Goal: Connect with others: Connect with others

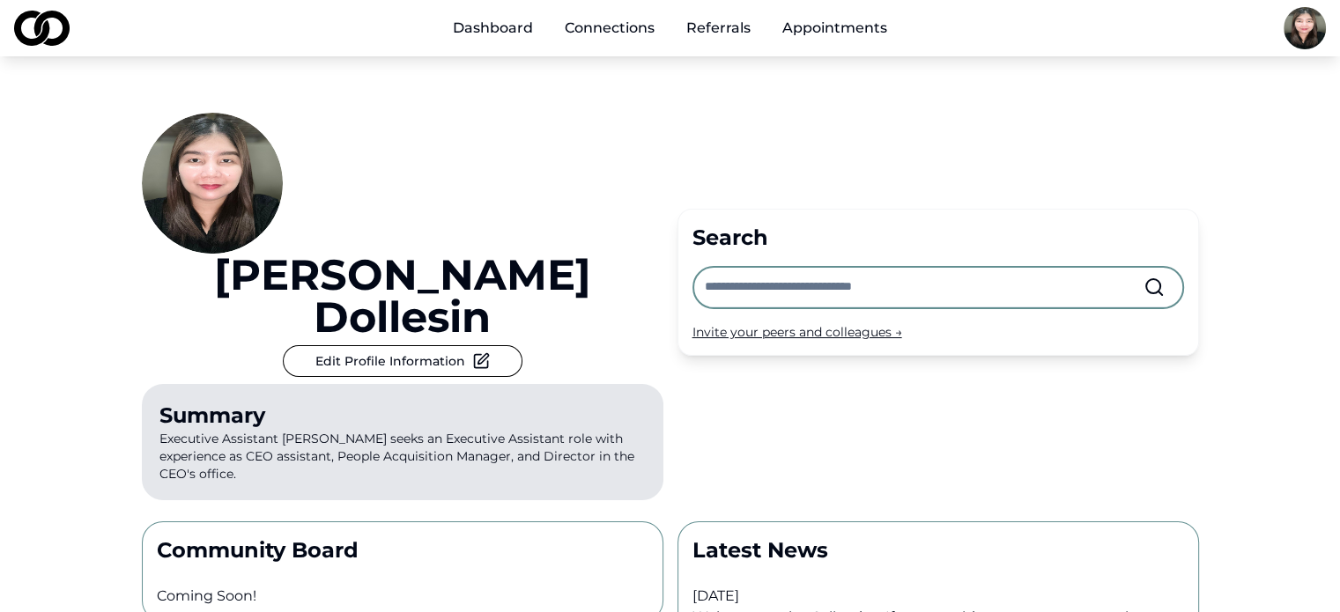
click at [616, 33] on link "Connections" at bounding box center [609, 28] width 118 height 35
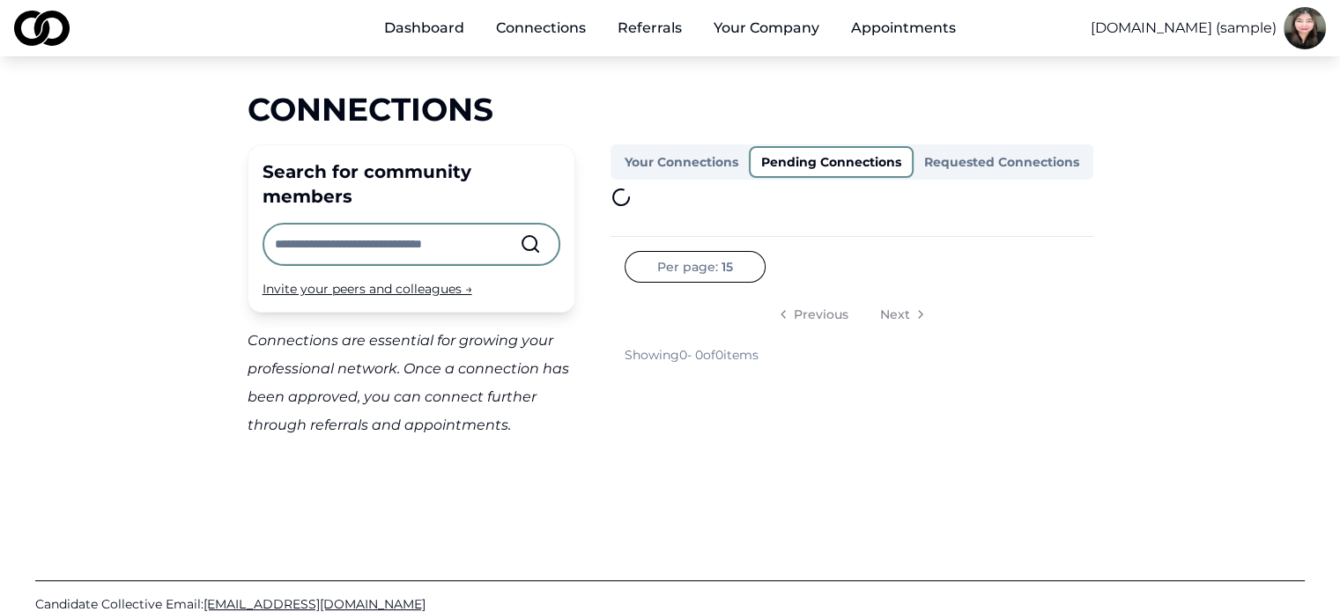
click at [863, 169] on button "Pending Connections" at bounding box center [831, 162] width 165 height 32
click at [969, 161] on button "Requested Connections" at bounding box center [1001, 162] width 176 height 28
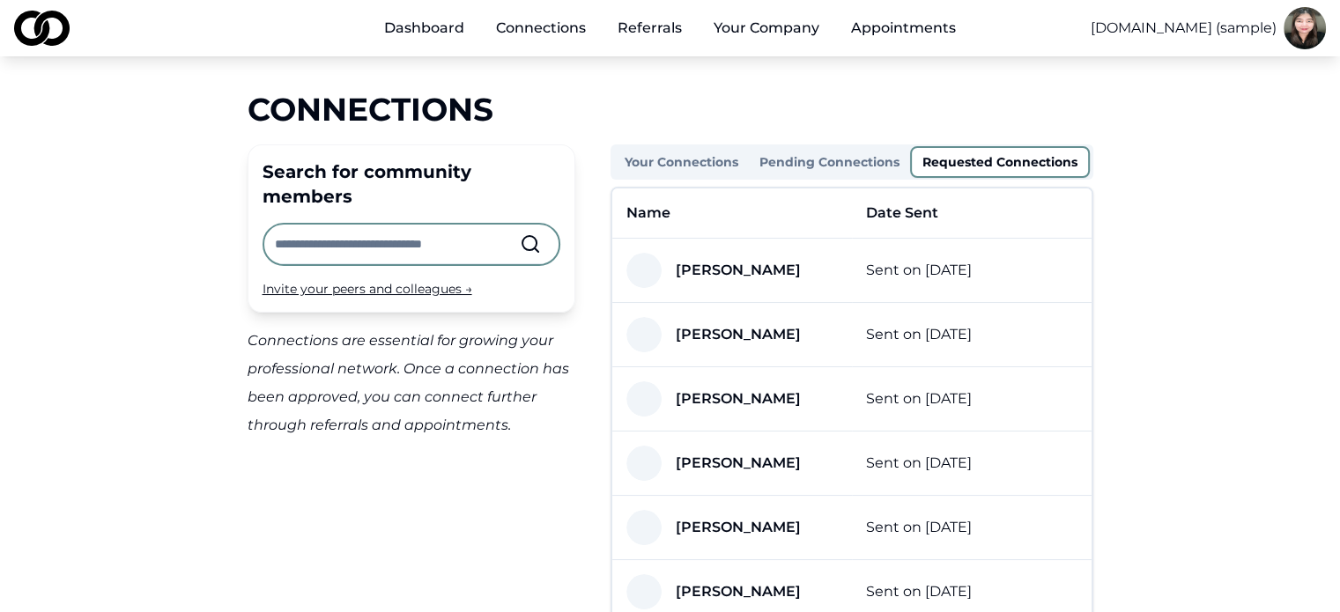
click at [727, 159] on button "Your Connections" at bounding box center [681, 162] width 135 height 28
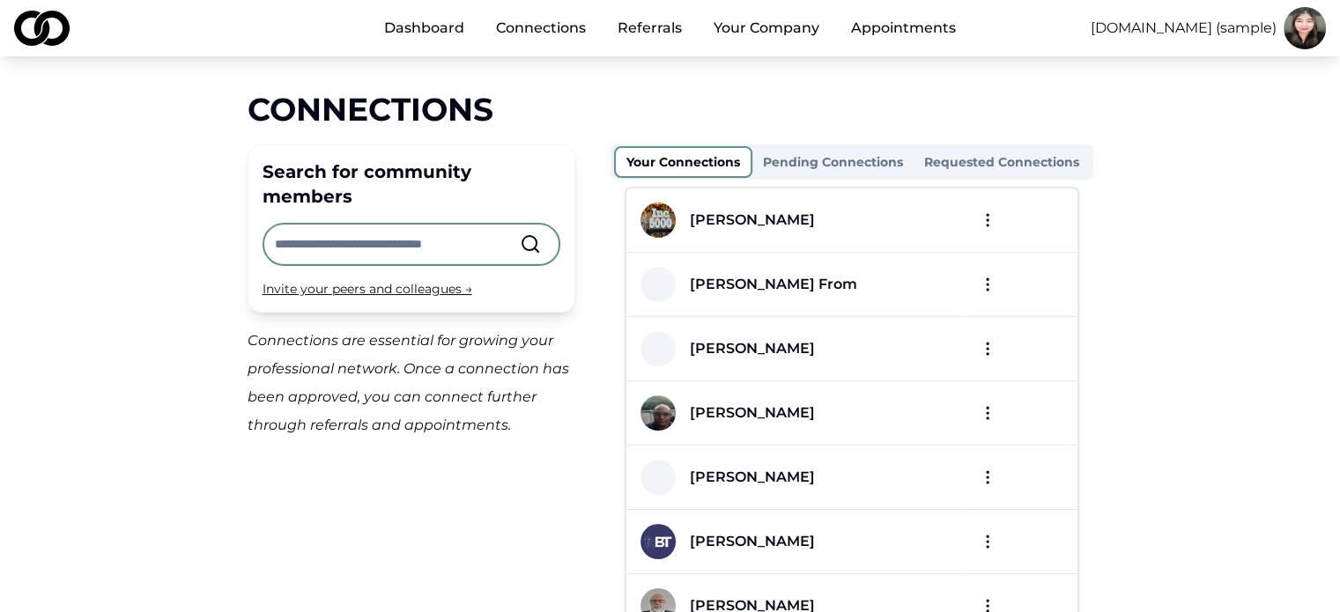
click at [417, 225] on input "text" at bounding box center [397, 244] width 245 height 39
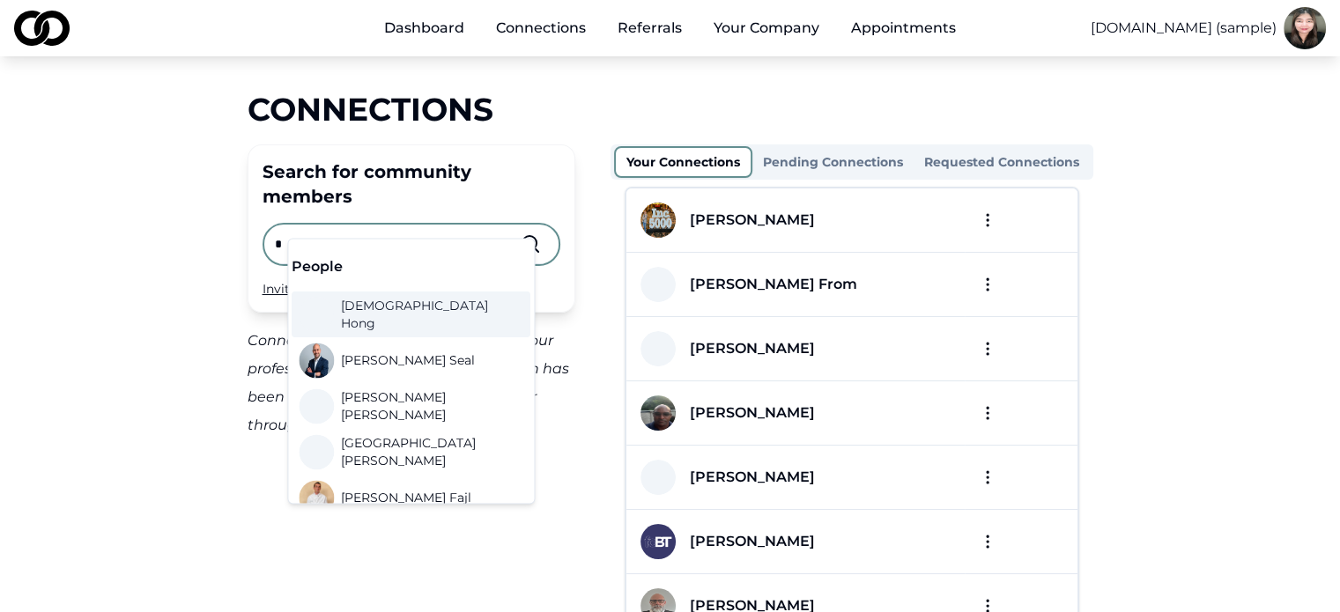
type input "*"
click at [417, 225] on input "*" at bounding box center [397, 244] width 245 height 39
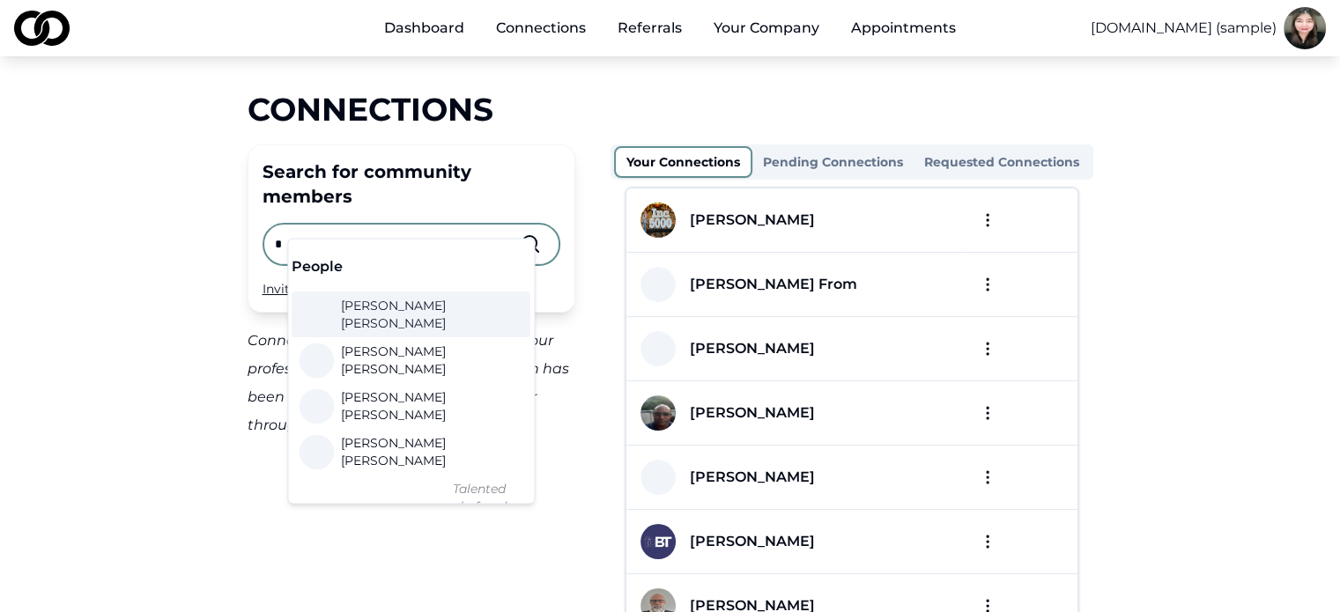
type input "*"
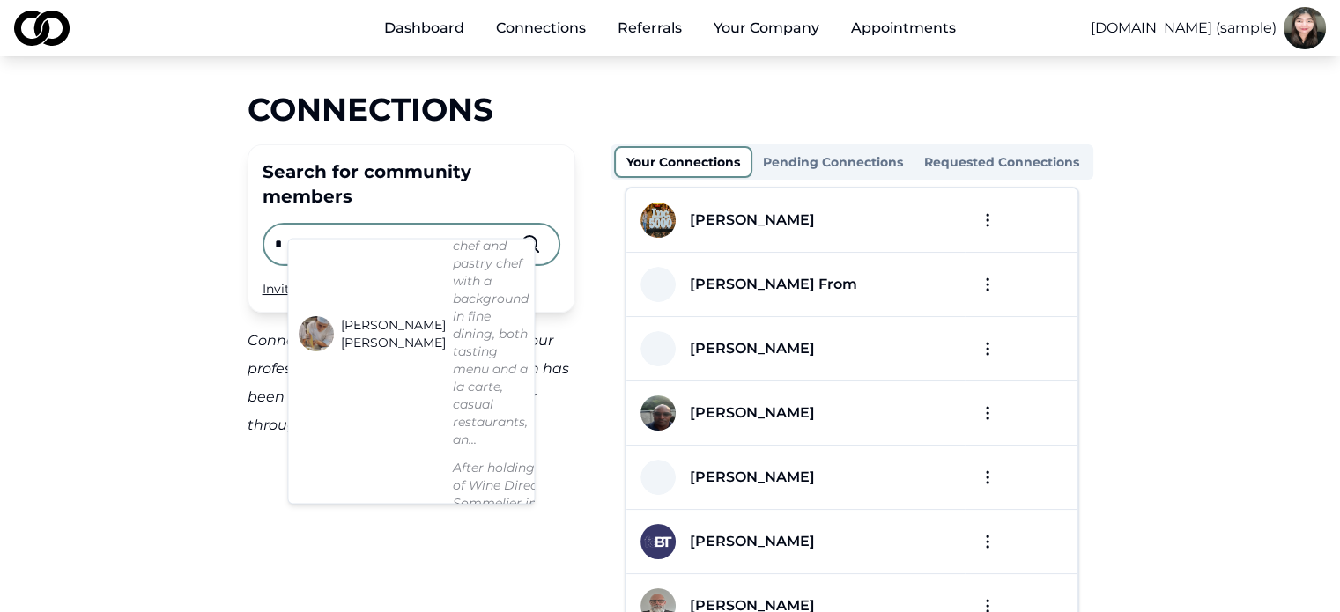
scroll to position [264, 0]
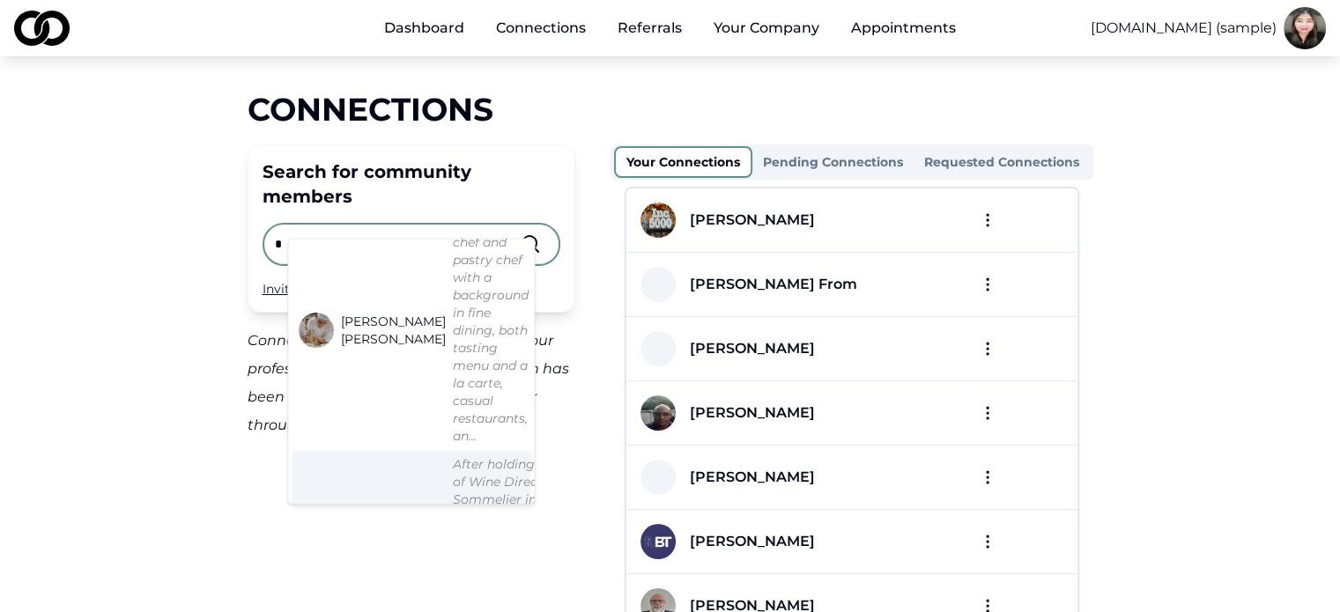
drag, startPoint x: 356, startPoint y: 475, endPoint x: 346, endPoint y: 462, distance: 16.4
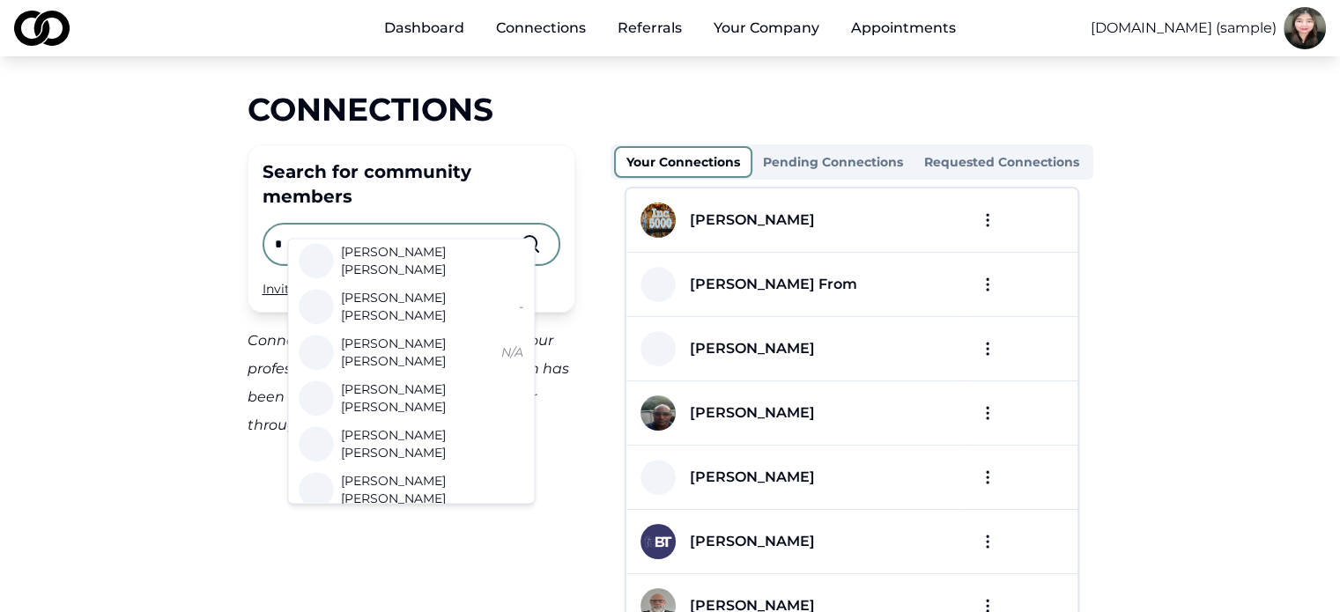
scroll to position [1332, 0]
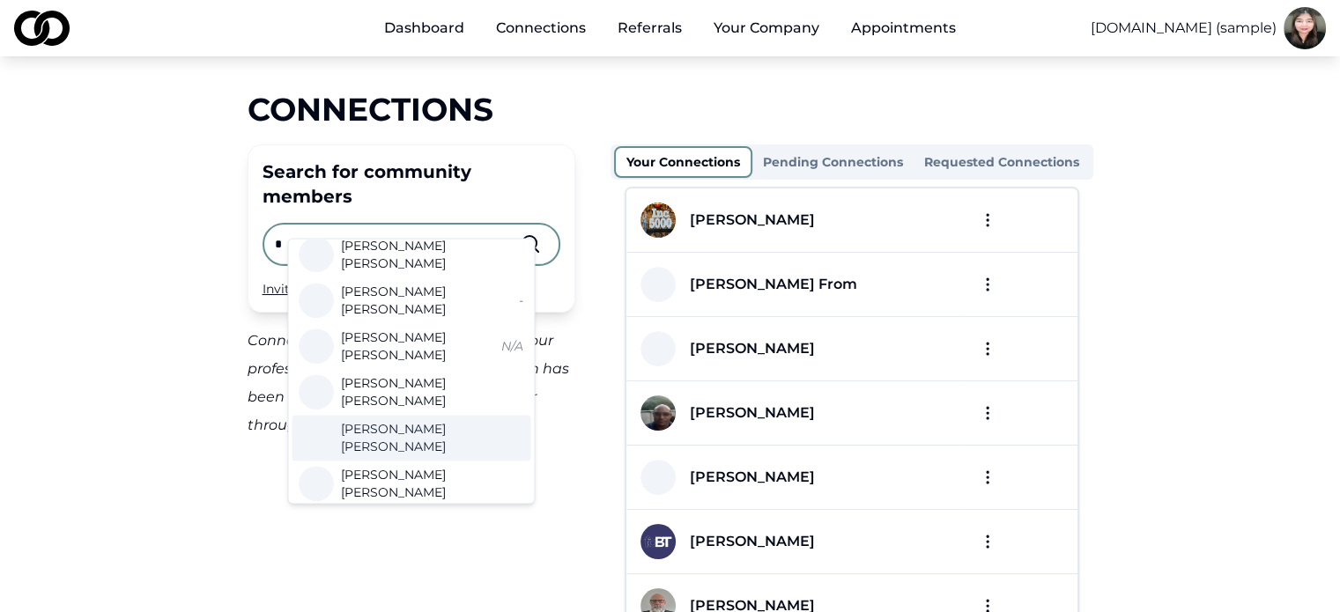
click at [420, 228] on input "*" at bounding box center [397, 244] width 245 height 39
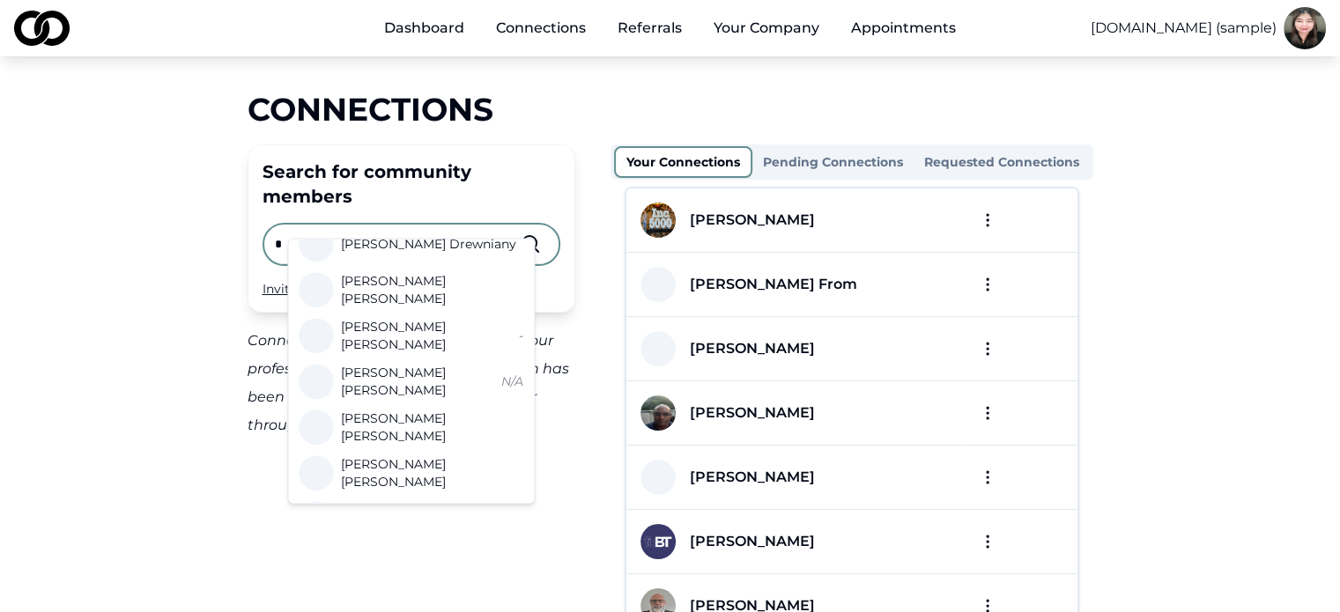
scroll to position [0, 0]
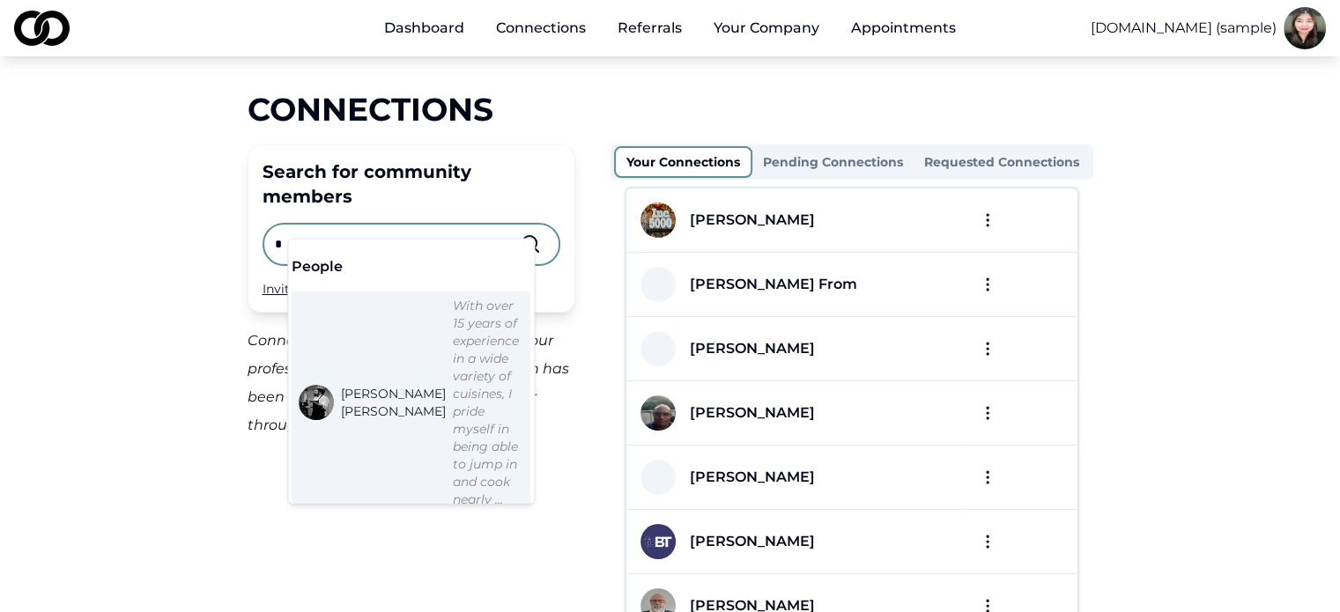
type input "*"
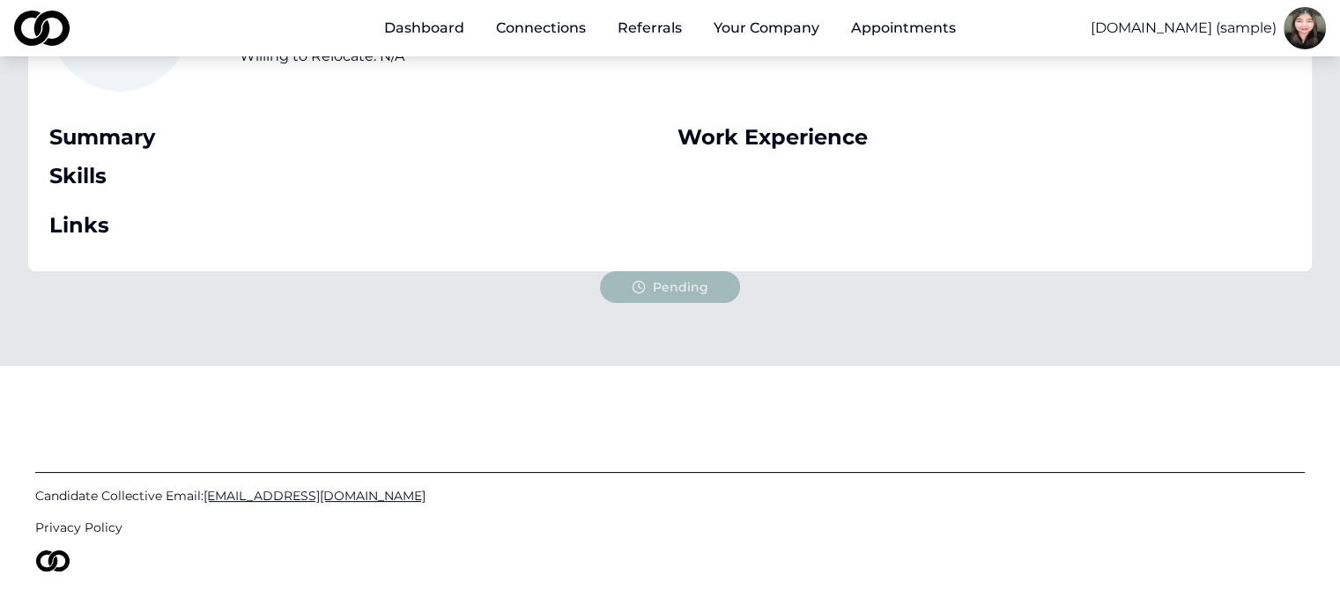
scroll to position [233, 0]
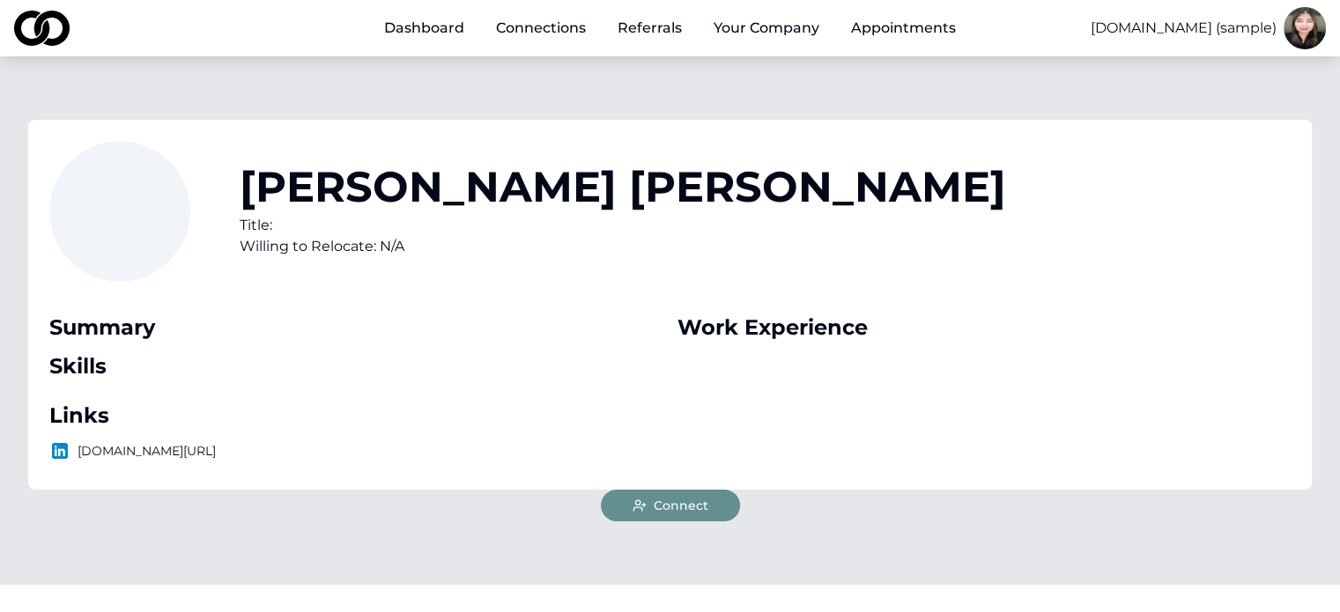
click at [691, 499] on span "Connect" at bounding box center [681, 506] width 55 height 18
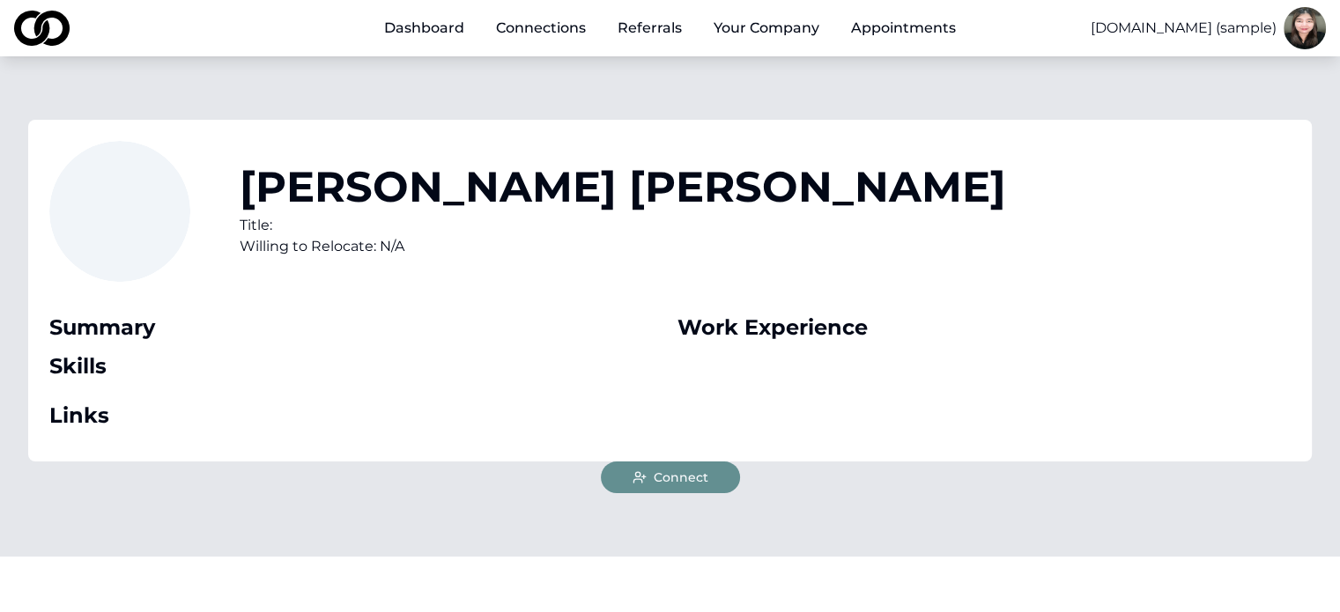
click at [664, 469] on span "Connect" at bounding box center [681, 478] width 55 height 18
click at [711, 469] on button "Connect" at bounding box center [670, 478] width 139 height 32
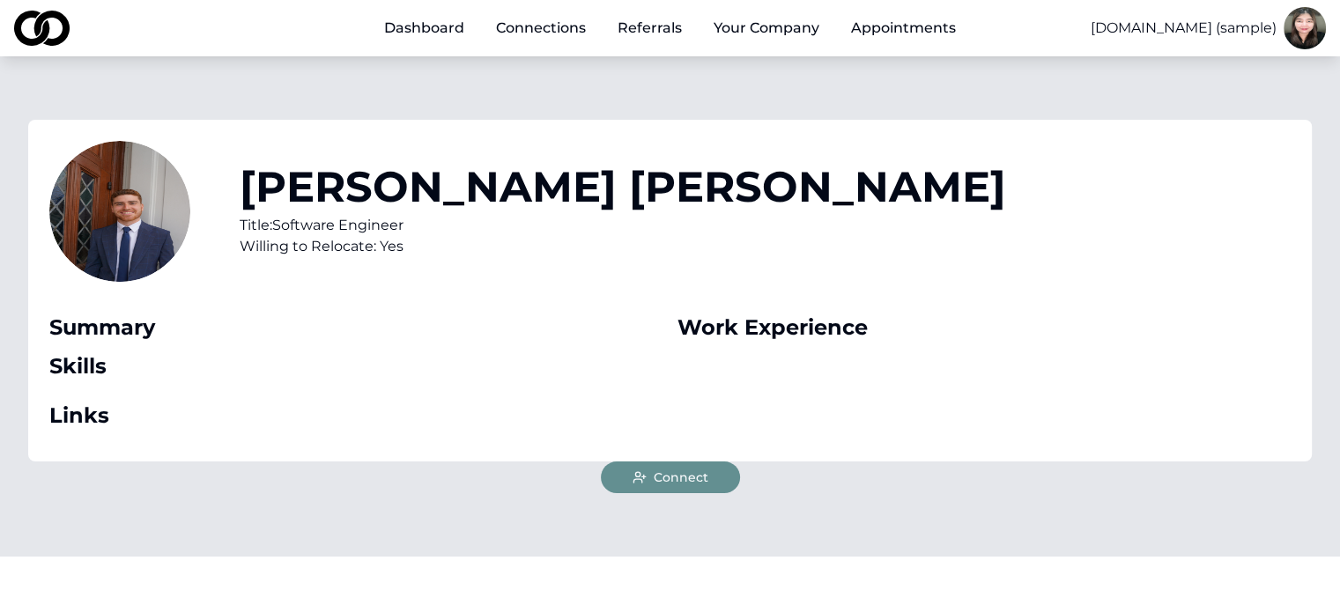
click at [726, 473] on button "Connect" at bounding box center [670, 478] width 139 height 32
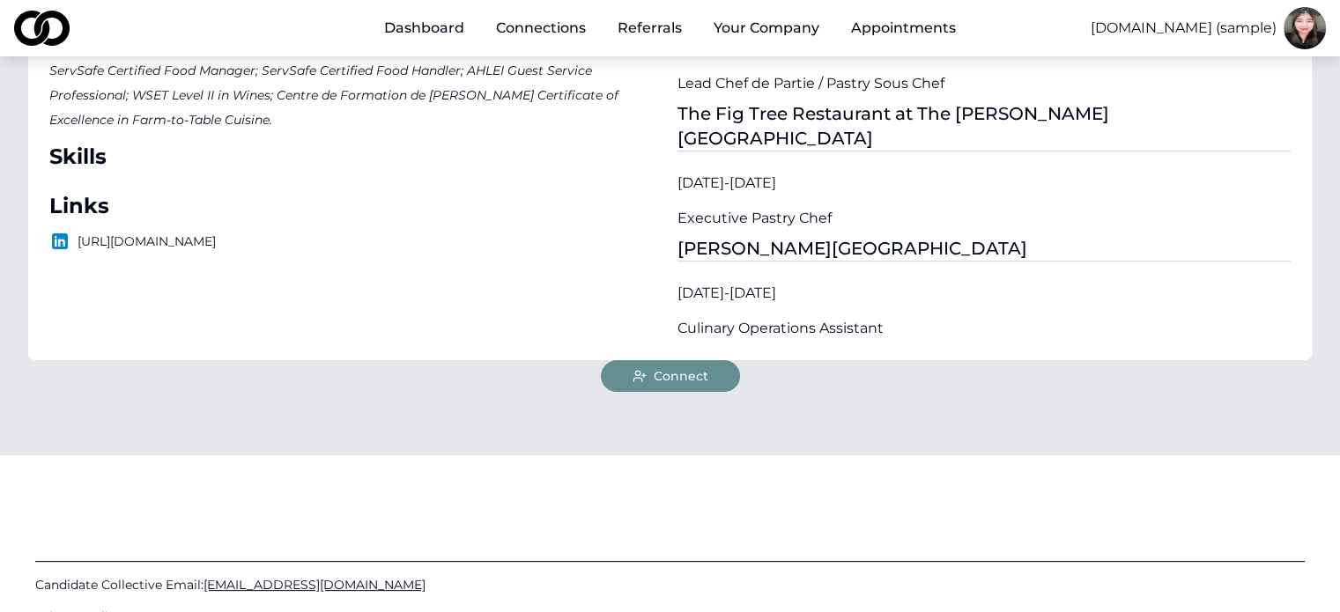
scroll to position [440, 0]
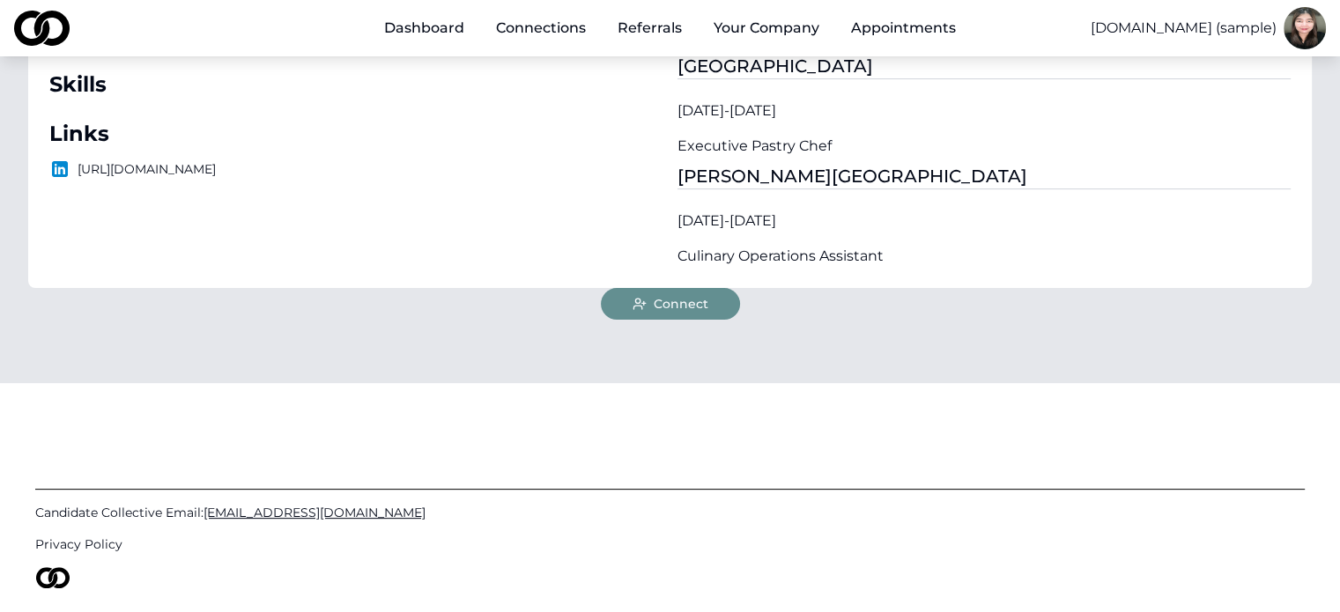
click at [676, 295] on span "Connect" at bounding box center [681, 304] width 55 height 18
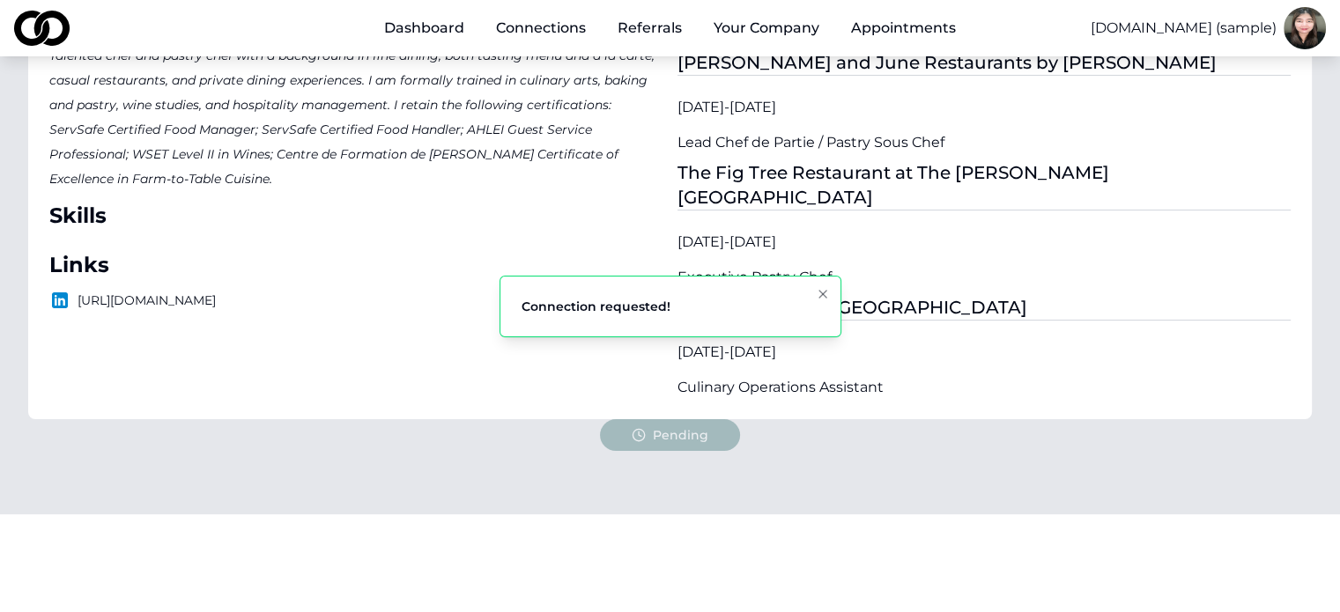
scroll to position [264, 0]
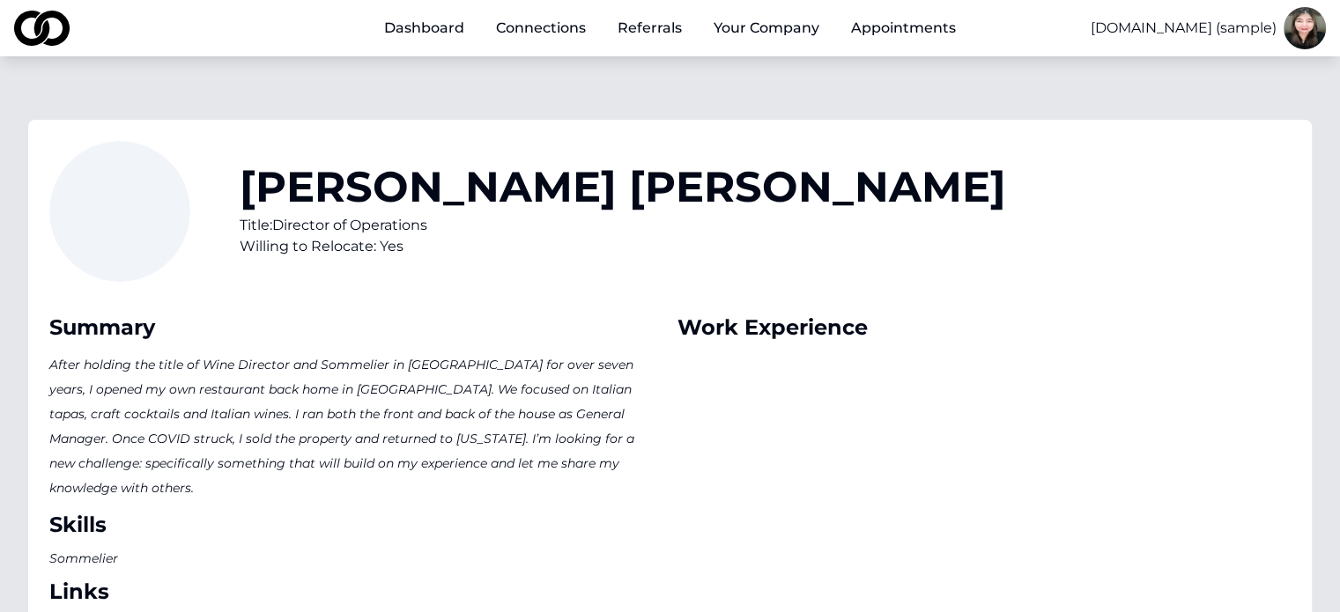
scroll to position [413, 0]
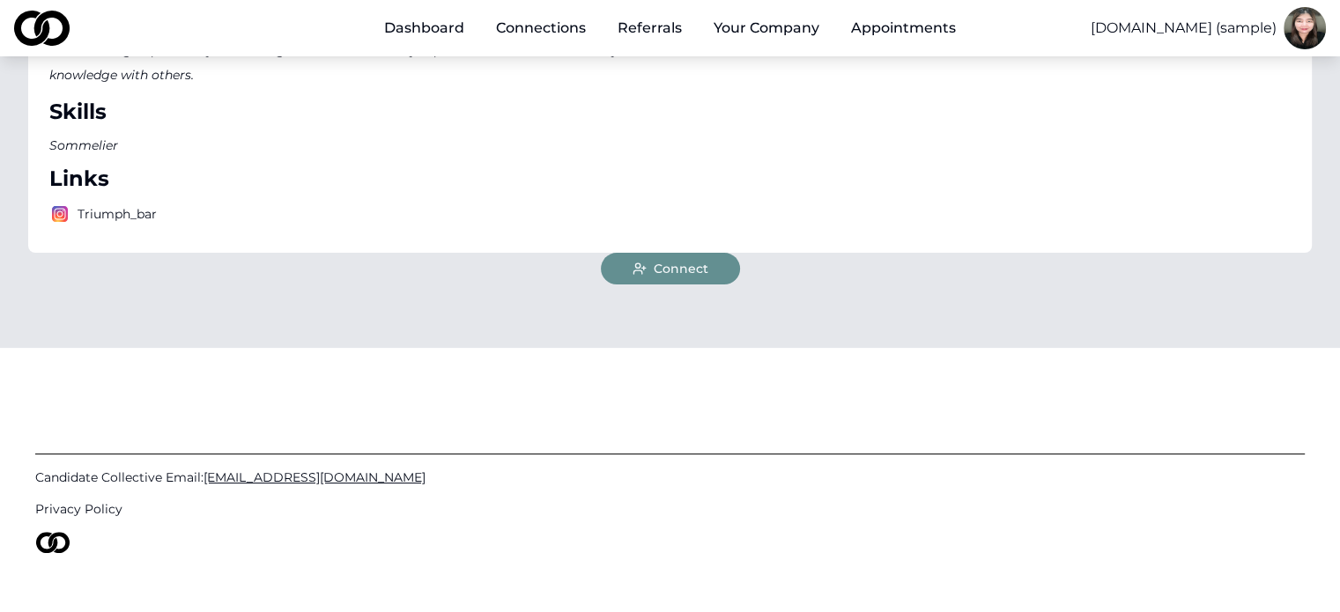
click at [703, 260] on span "Connect" at bounding box center [681, 269] width 55 height 18
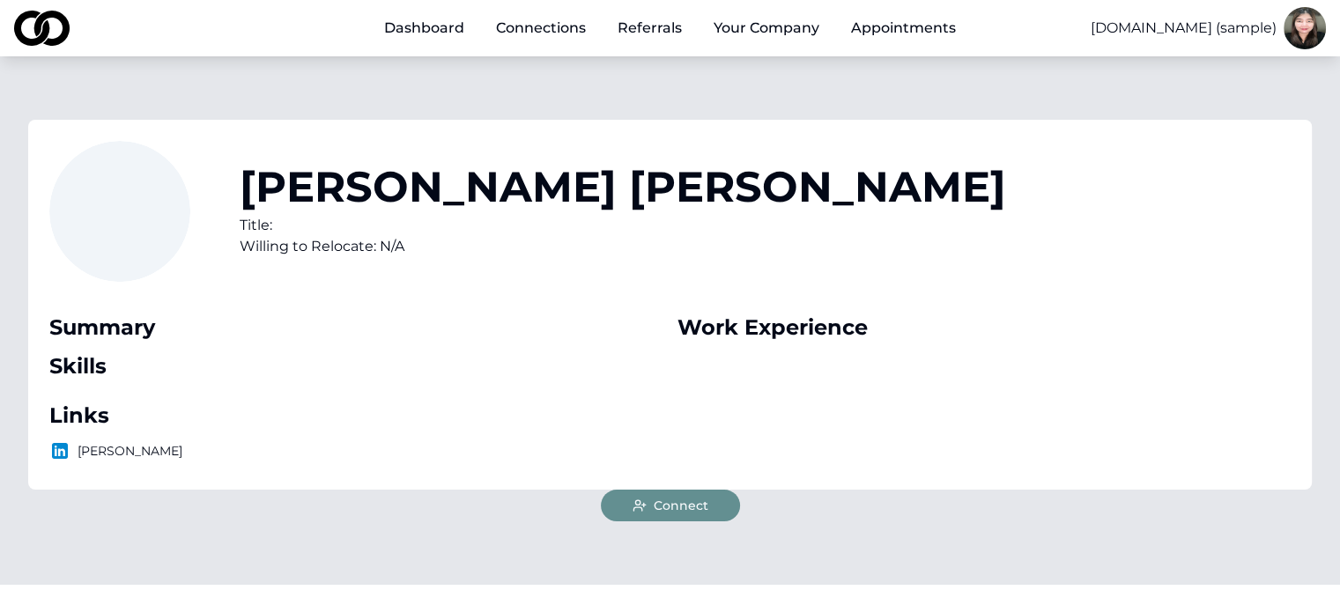
click at [712, 506] on button "Connect" at bounding box center [670, 506] width 139 height 32
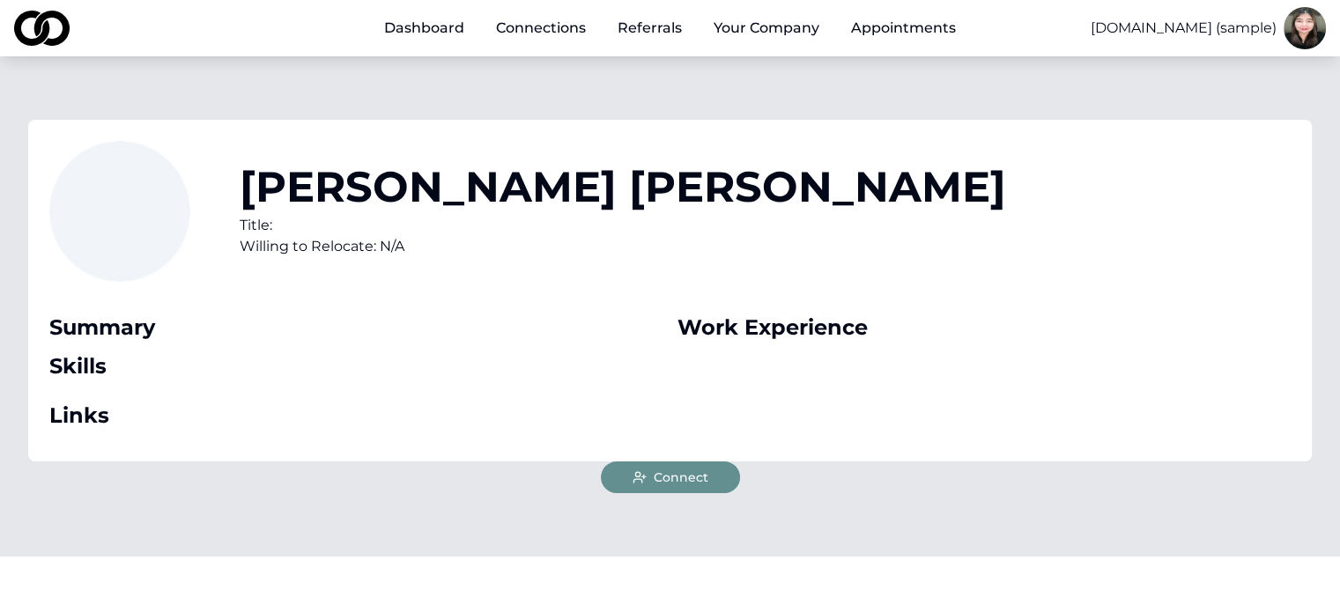
click at [670, 475] on span "Connect" at bounding box center [681, 478] width 55 height 18
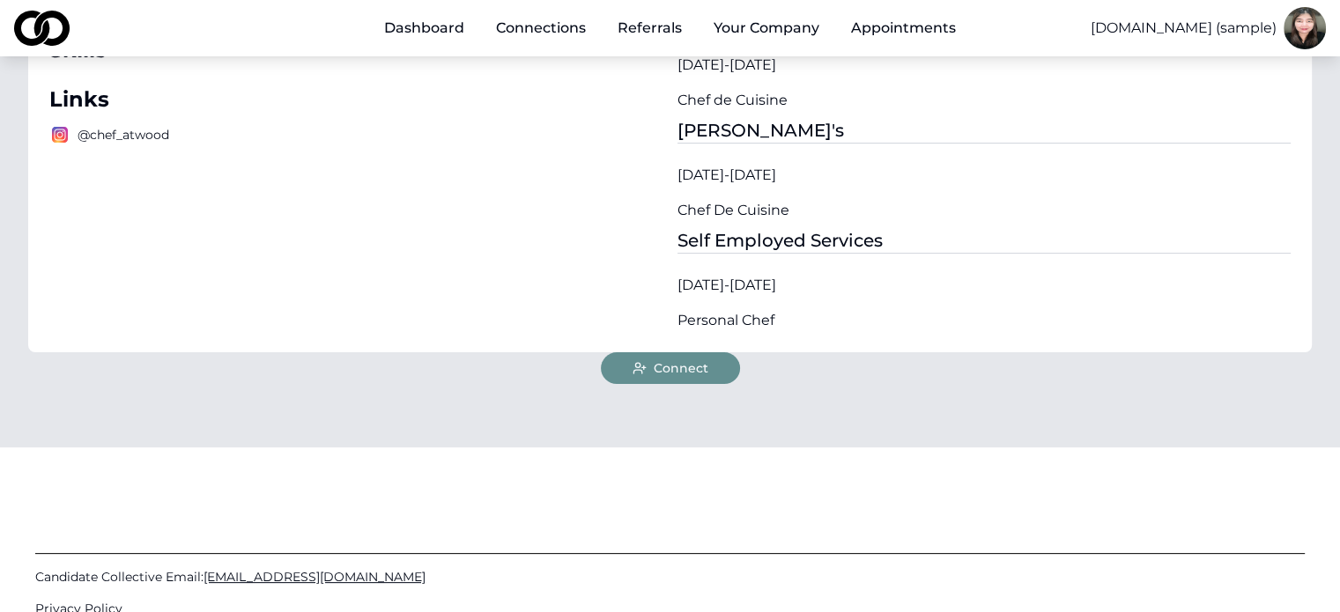
scroll to position [352, 0]
click at [684, 366] on span "Connect" at bounding box center [681, 367] width 55 height 18
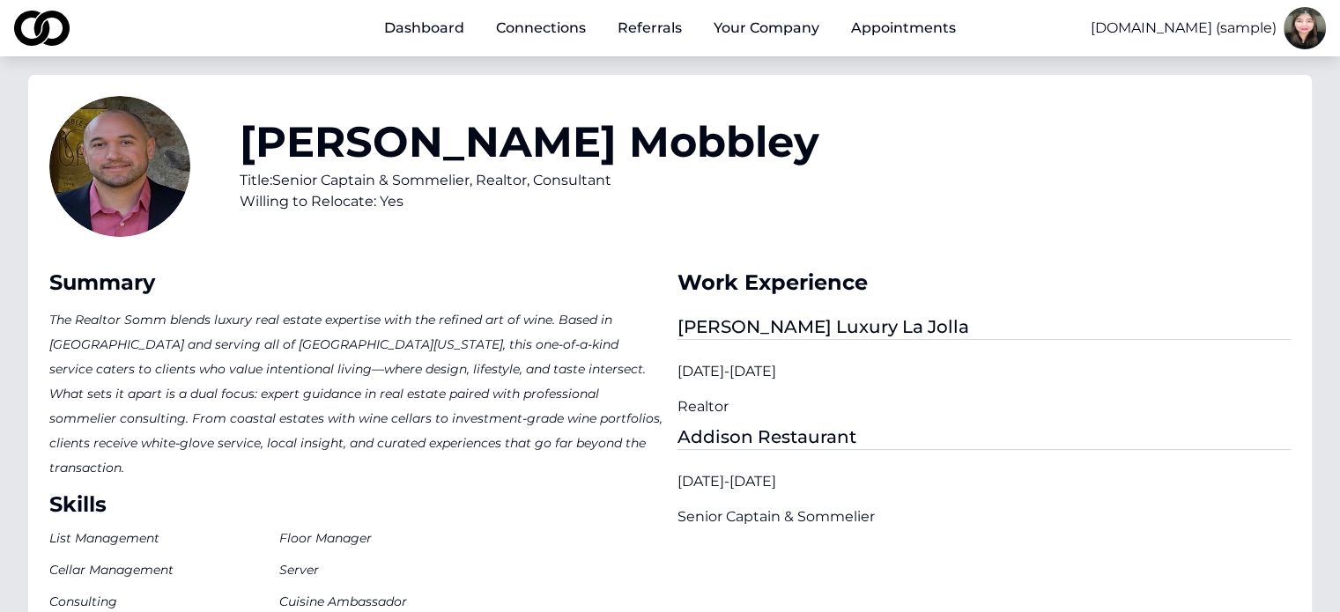
scroll to position [352, 0]
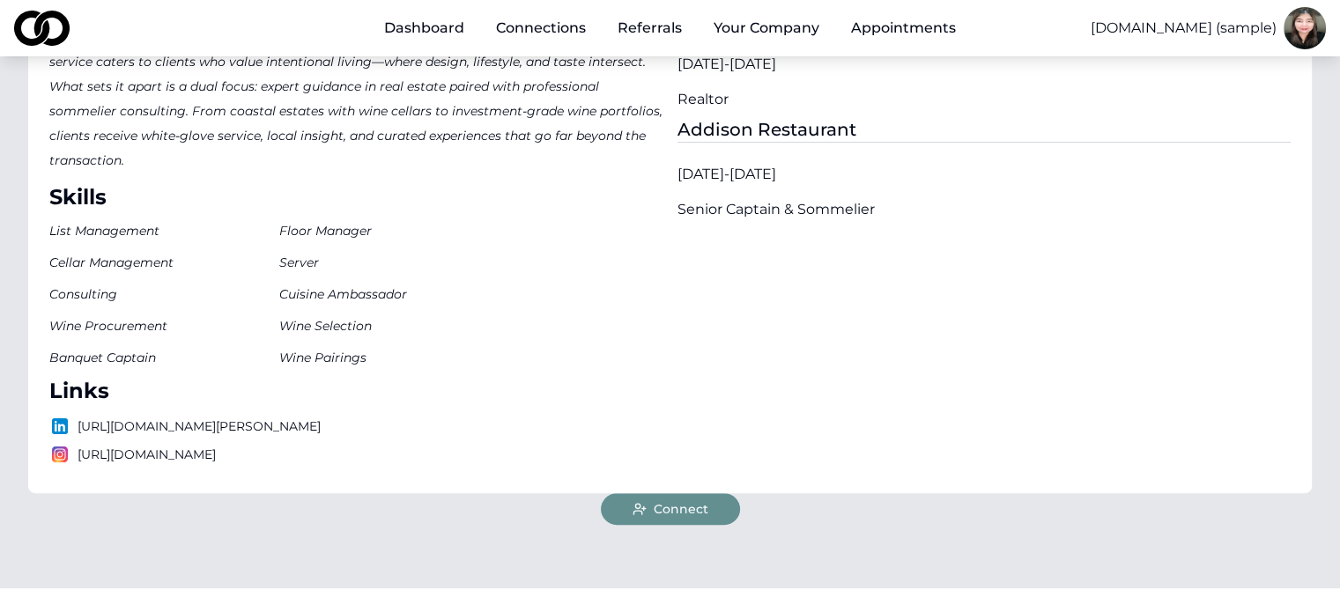
click at [721, 494] on button "Connect" at bounding box center [670, 509] width 139 height 32
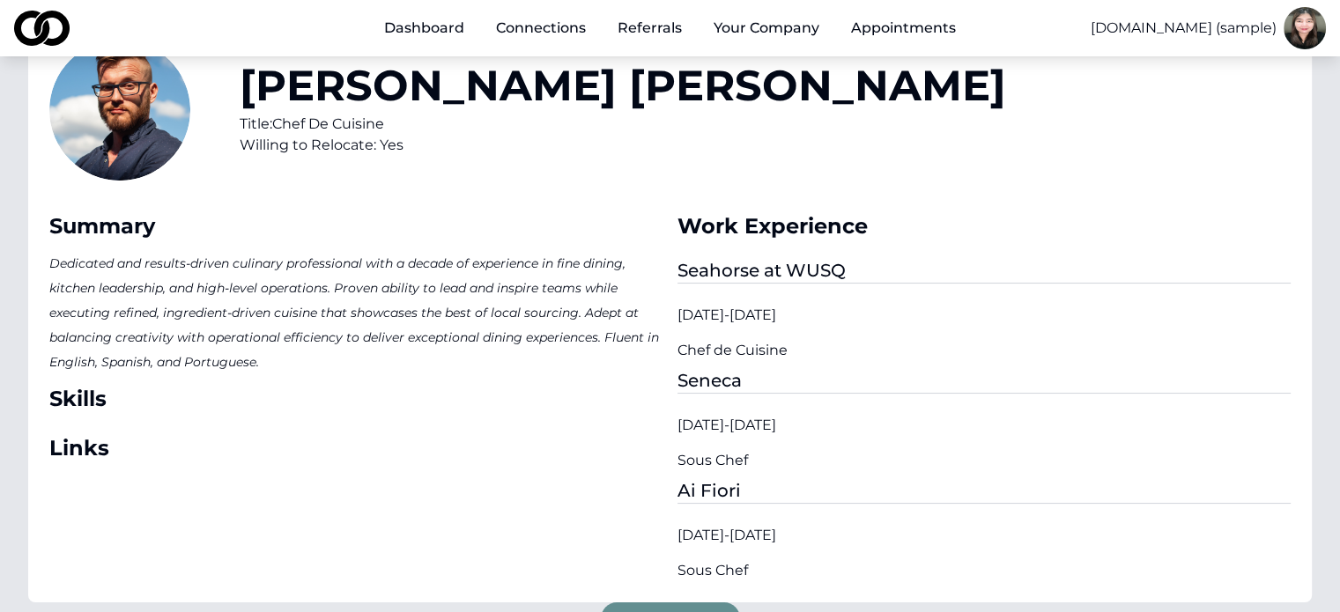
scroll to position [352, 0]
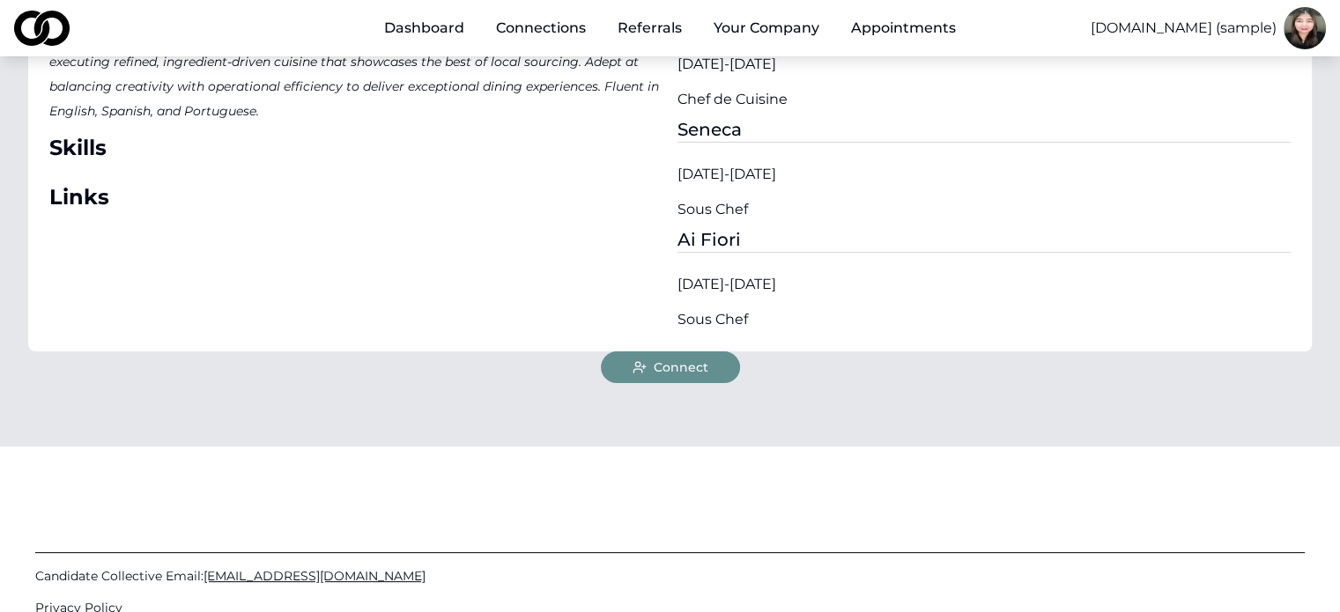
click at [681, 353] on button "Connect" at bounding box center [670, 367] width 139 height 32
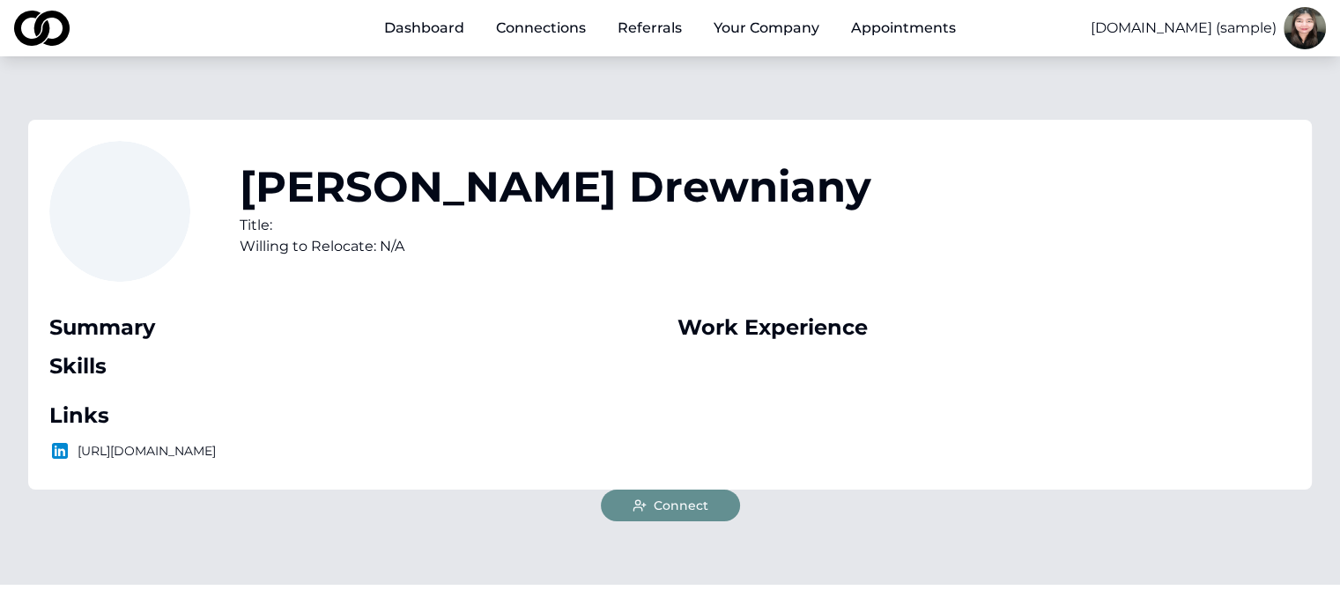
click at [710, 503] on button "Connect" at bounding box center [670, 506] width 139 height 32
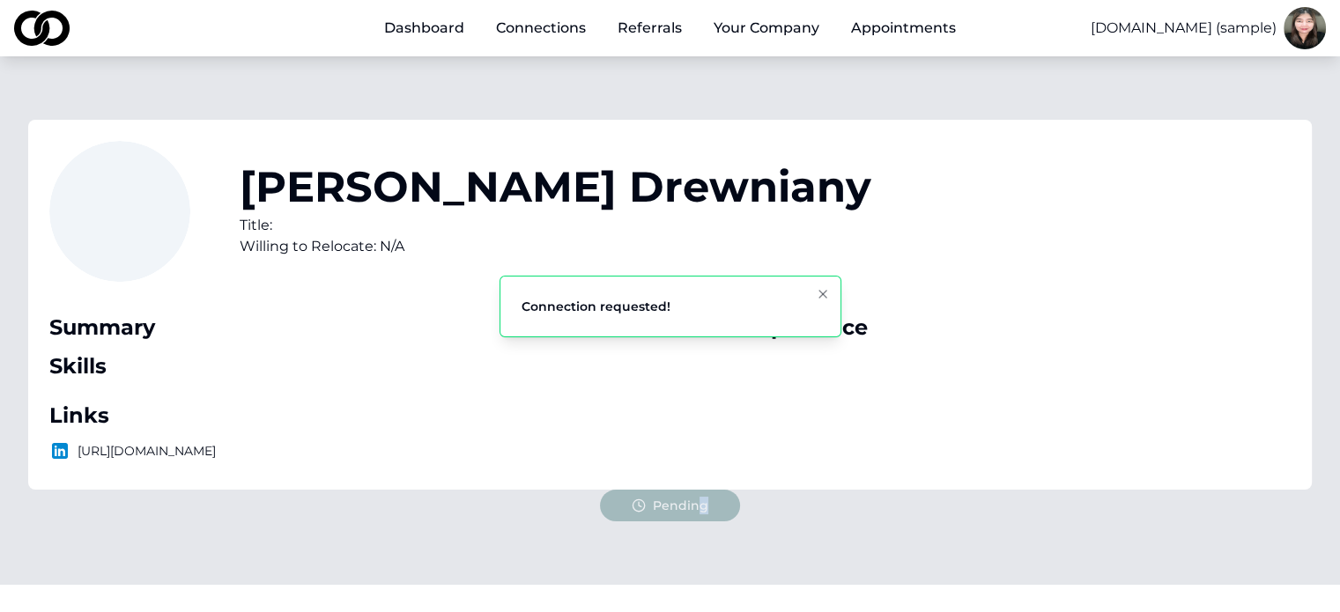
click at [704, 504] on div "Pending" at bounding box center [670, 506] width 140 height 32
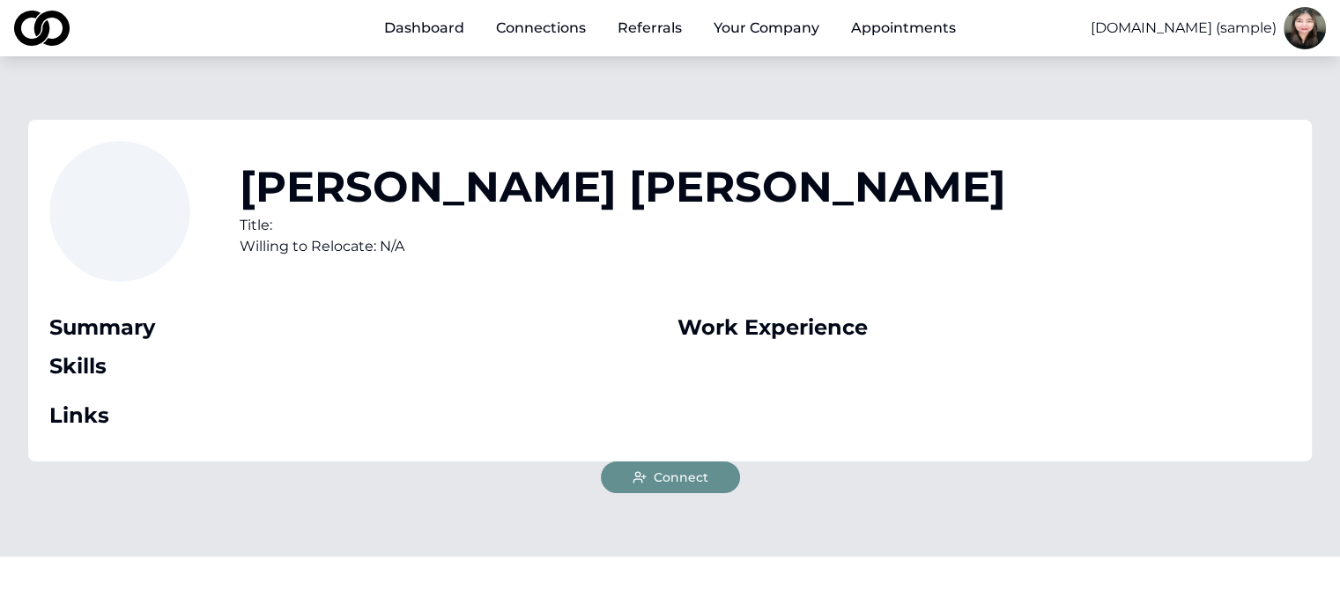
click at [707, 479] on button "Connect" at bounding box center [670, 478] width 139 height 32
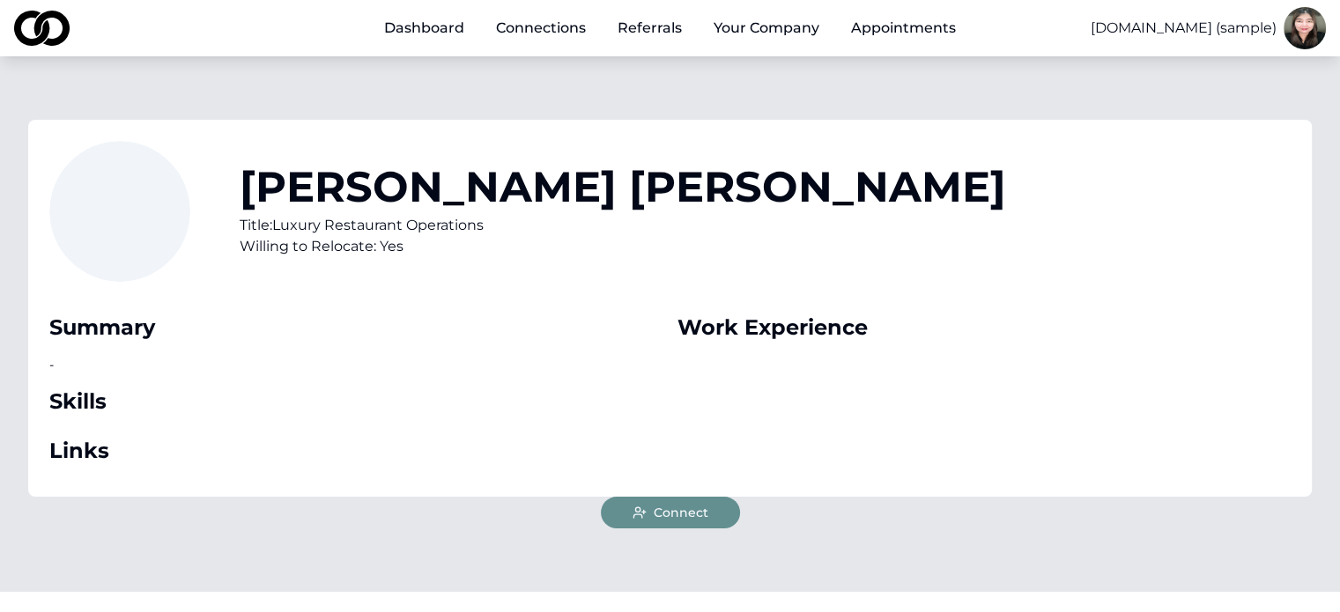
click at [694, 514] on span "Connect" at bounding box center [681, 513] width 55 height 18
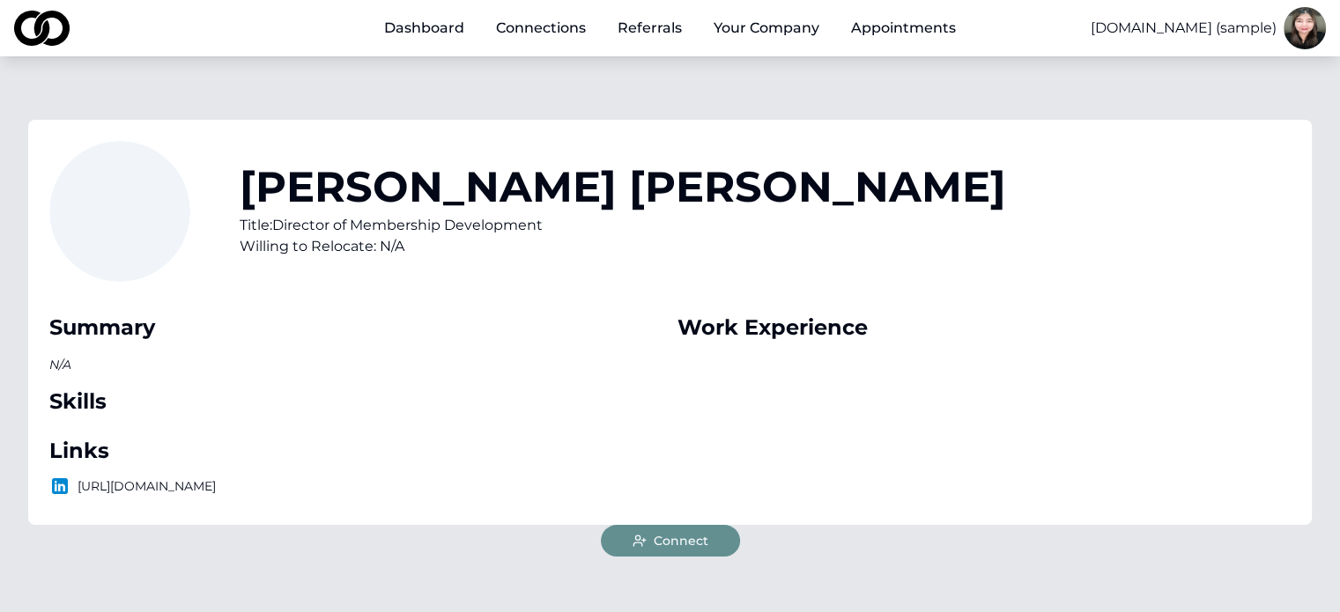
click at [718, 544] on button "Connect" at bounding box center [670, 541] width 139 height 32
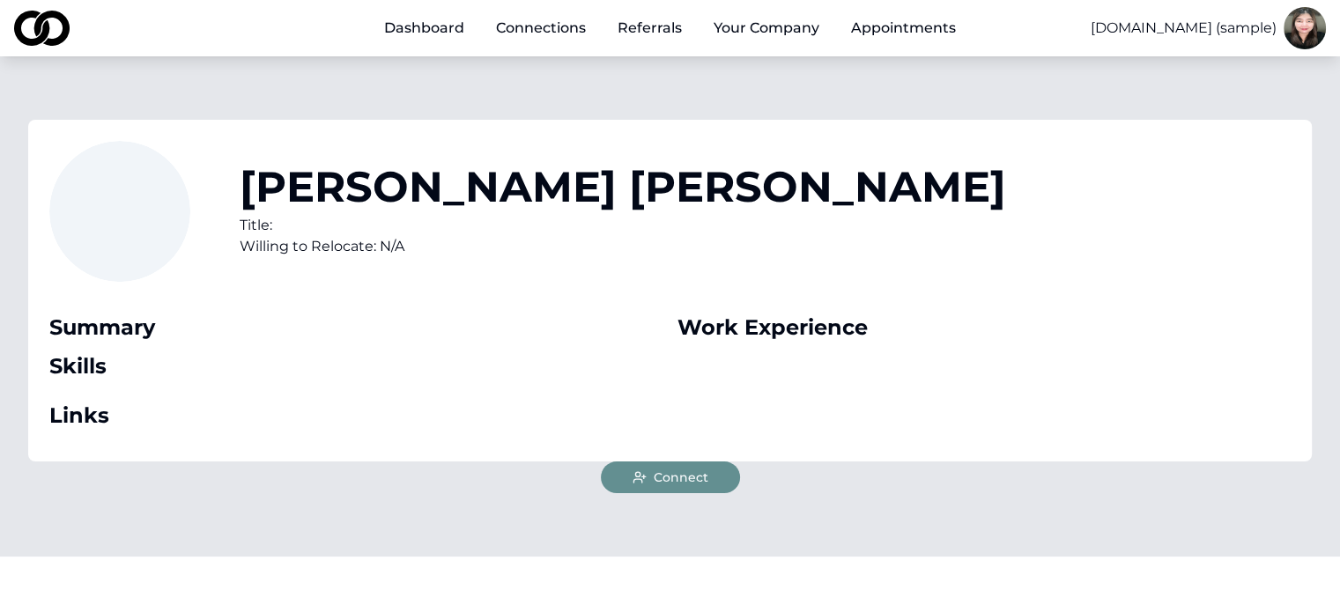
click at [719, 476] on button "Connect" at bounding box center [670, 478] width 139 height 32
click at [715, 482] on button "Connect" at bounding box center [670, 478] width 139 height 32
click at [712, 485] on button "Connect" at bounding box center [670, 478] width 139 height 32
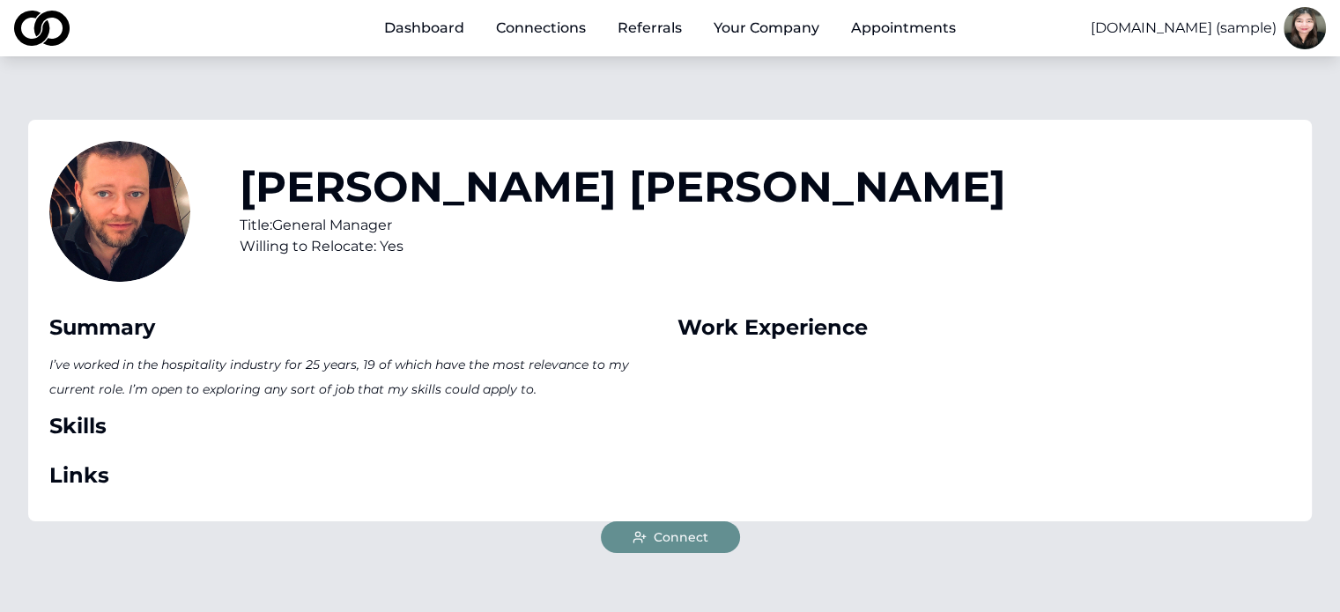
click at [701, 535] on span "Connect" at bounding box center [681, 537] width 55 height 18
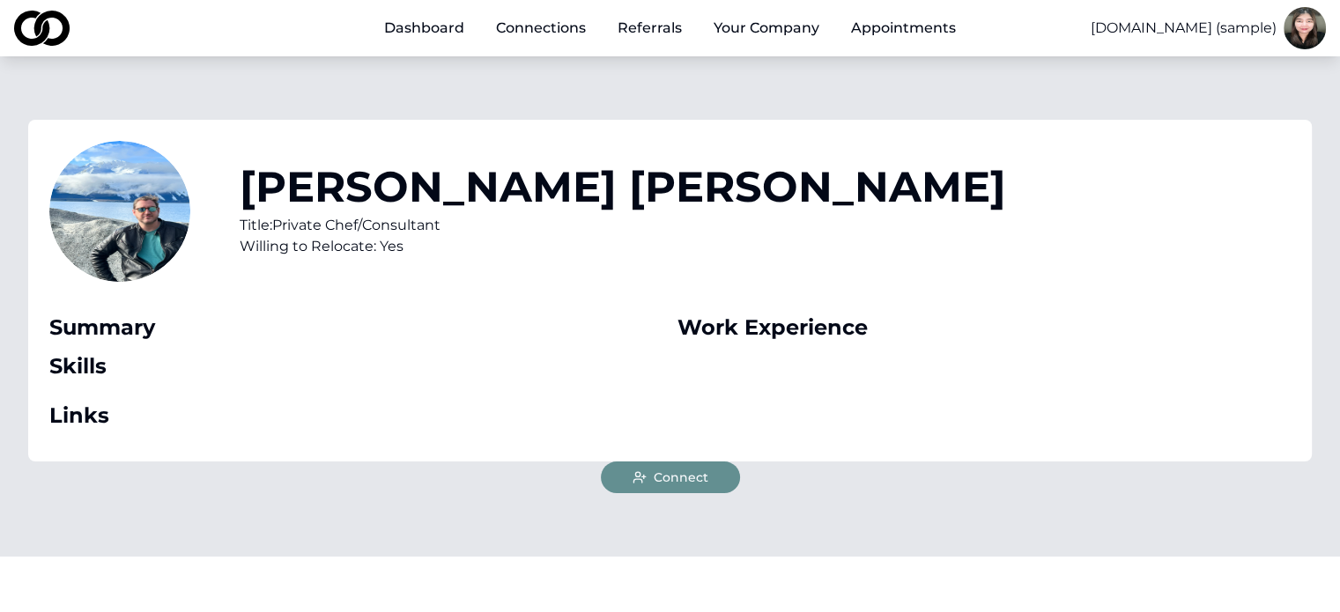
click at [683, 470] on span "Connect" at bounding box center [681, 478] width 55 height 18
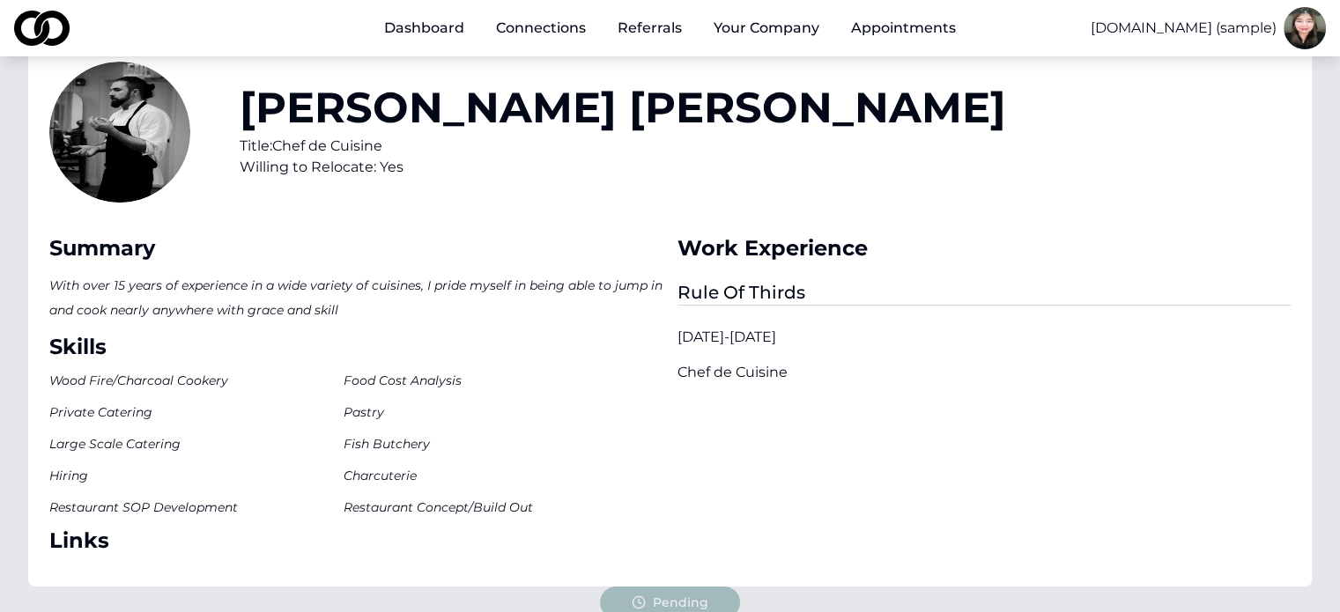
scroll to position [352, 0]
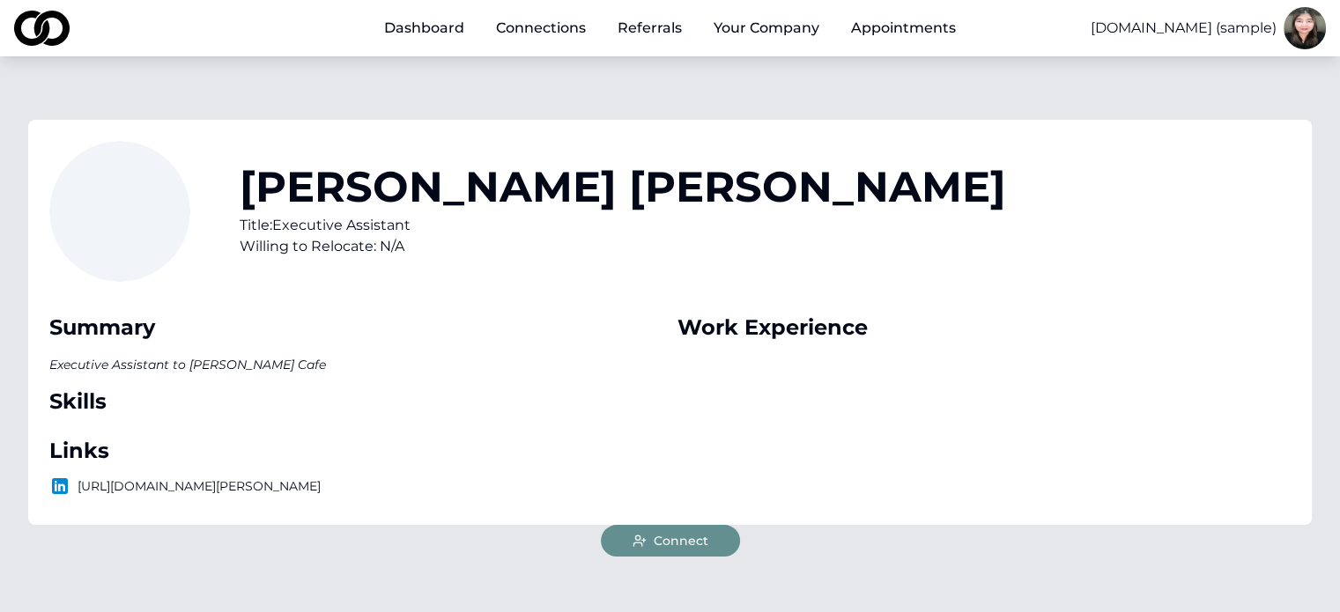
click at [698, 538] on span "Connect" at bounding box center [681, 541] width 55 height 18
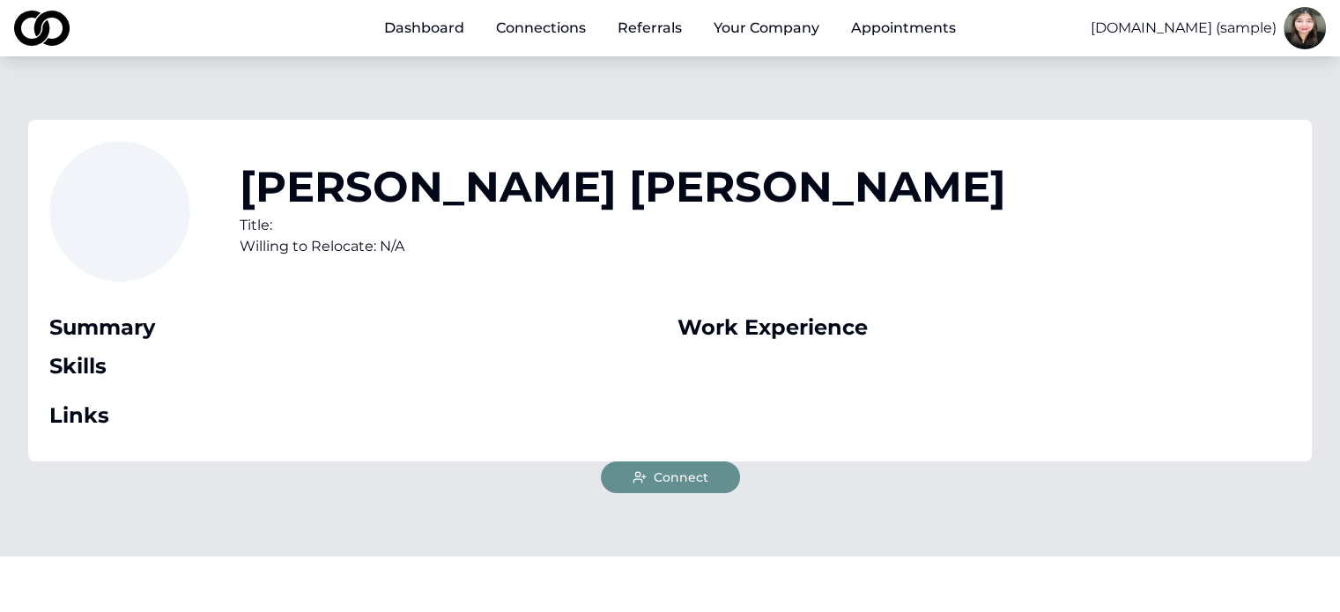
click at [707, 480] on button "Connect" at bounding box center [670, 478] width 139 height 32
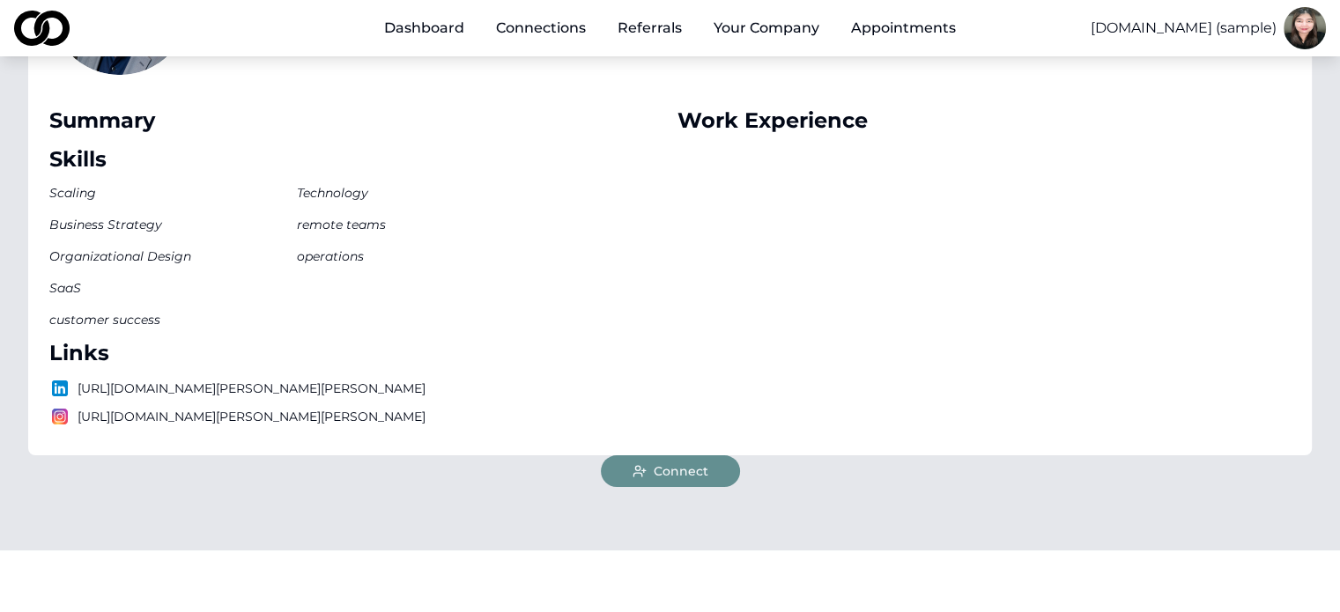
scroll to position [352, 0]
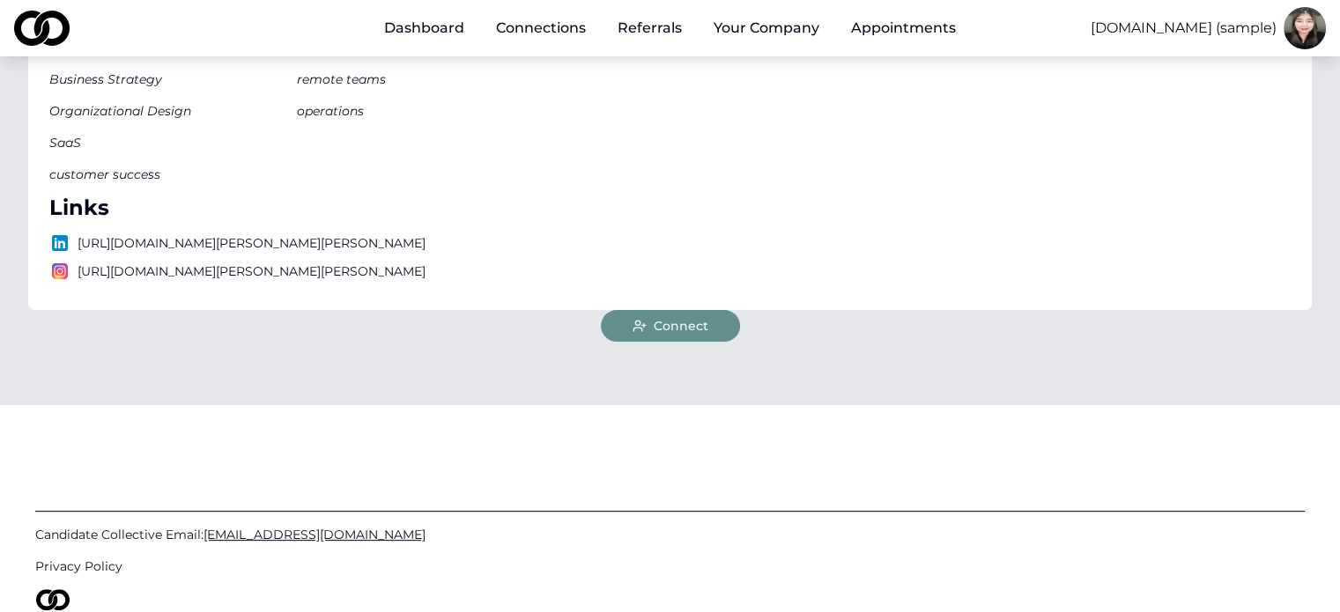
click at [702, 334] on span "Connect" at bounding box center [681, 326] width 55 height 18
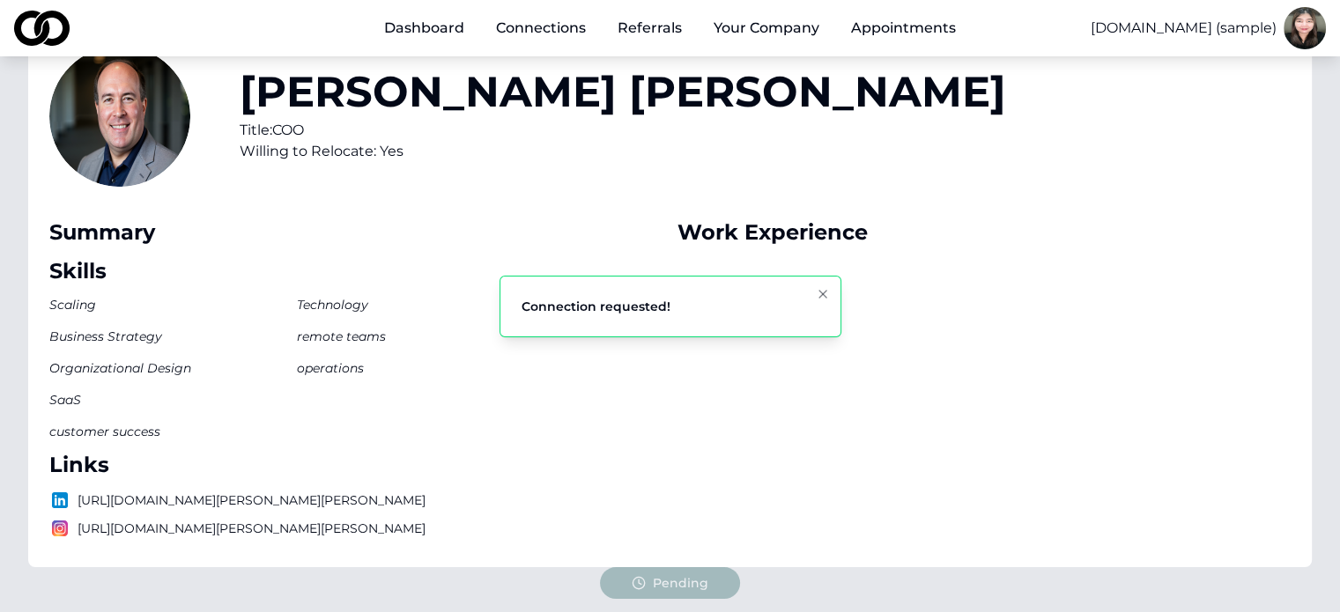
scroll to position [88, 0]
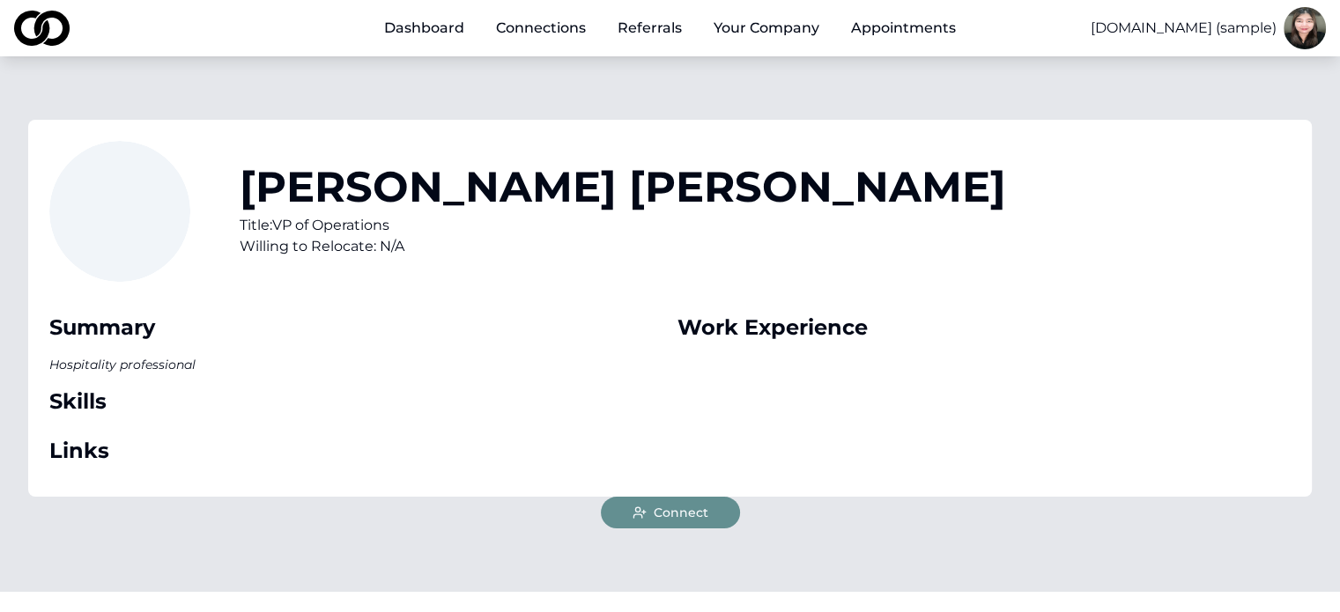
click at [705, 504] on span "Connect" at bounding box center [681, 513] width 55 height 18
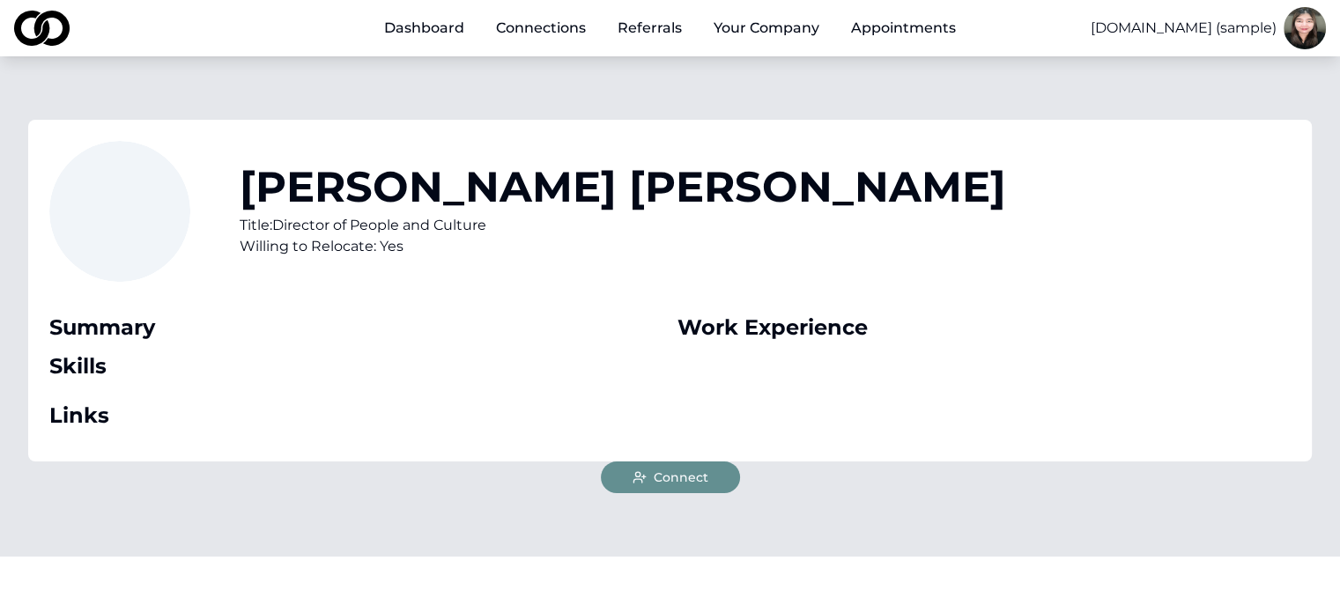
click at [702, 482] on span "Connect" at bounding box center [681, 478] width 55 height 18
click at [722, 478] on button "Connect" at bounding box center [670, 478] width 139 height 32
click at [685, 468] on button "Connect" at bounding box center [670, 478] width 139 height 32
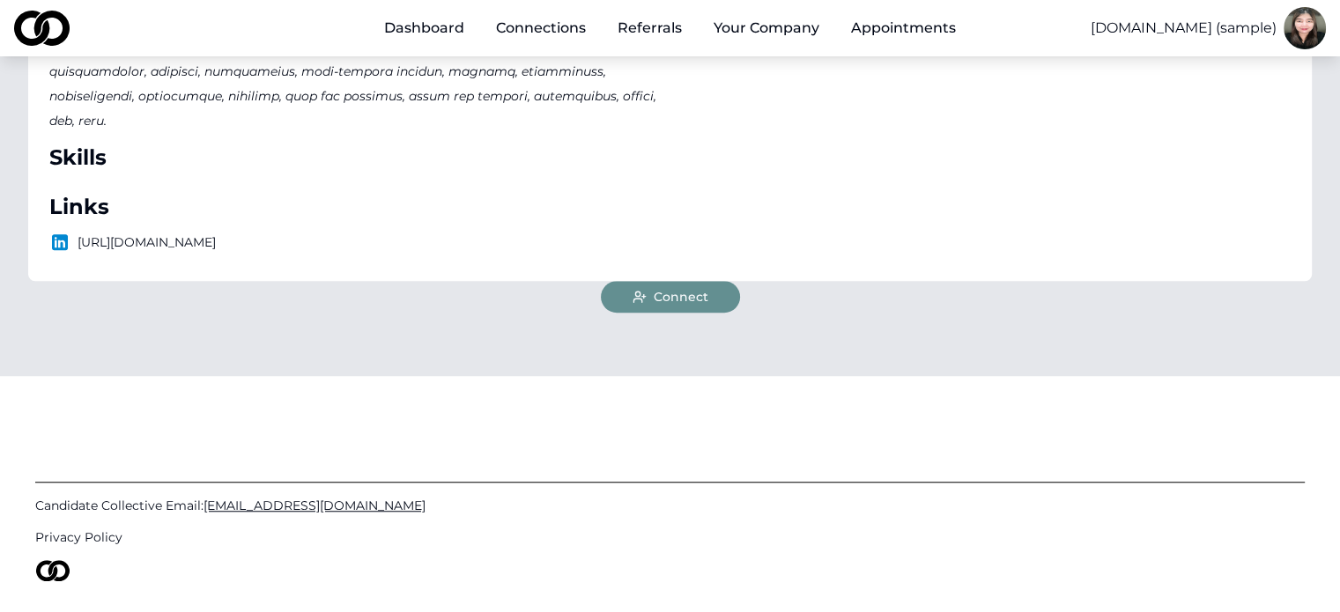
scroll to position [1209, 0]
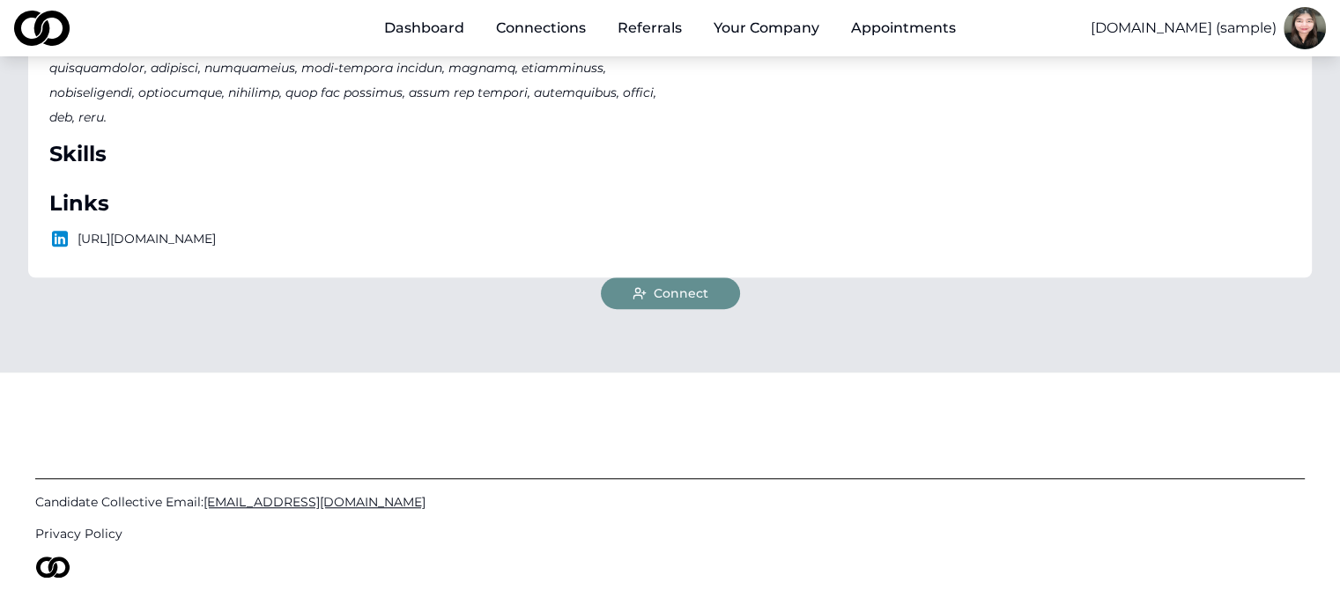
click at [688, 284] on span "Connect" at bounding box center [681, 293] width 55 height 18
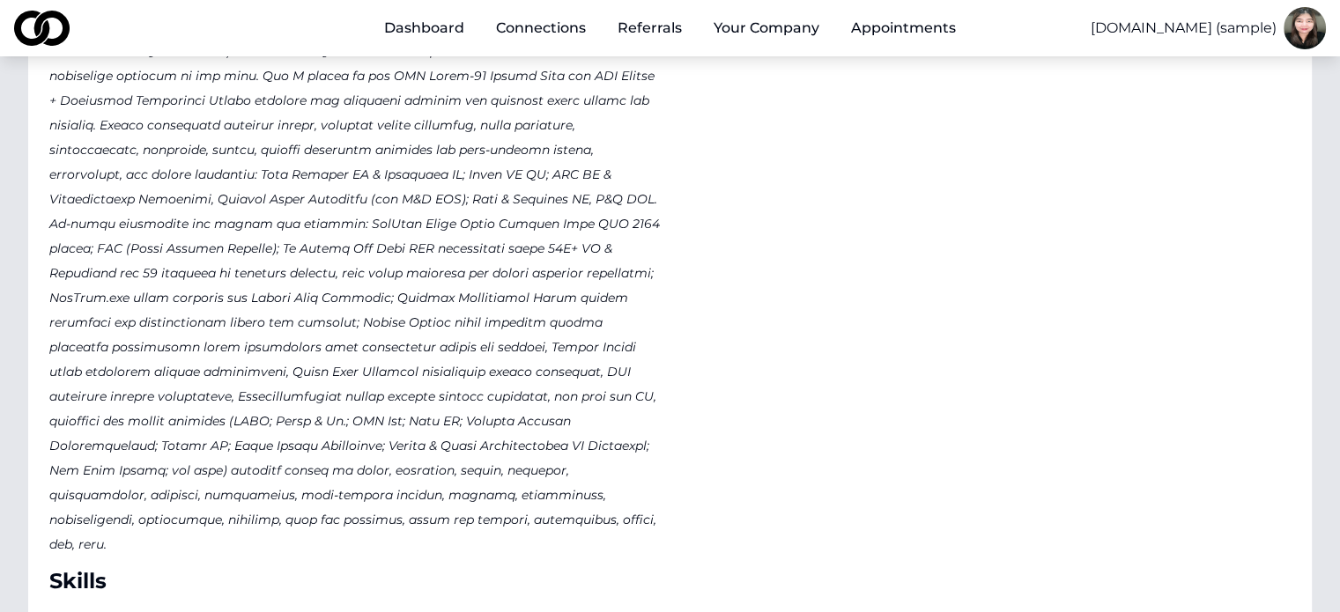
scroll to position [881, 0]
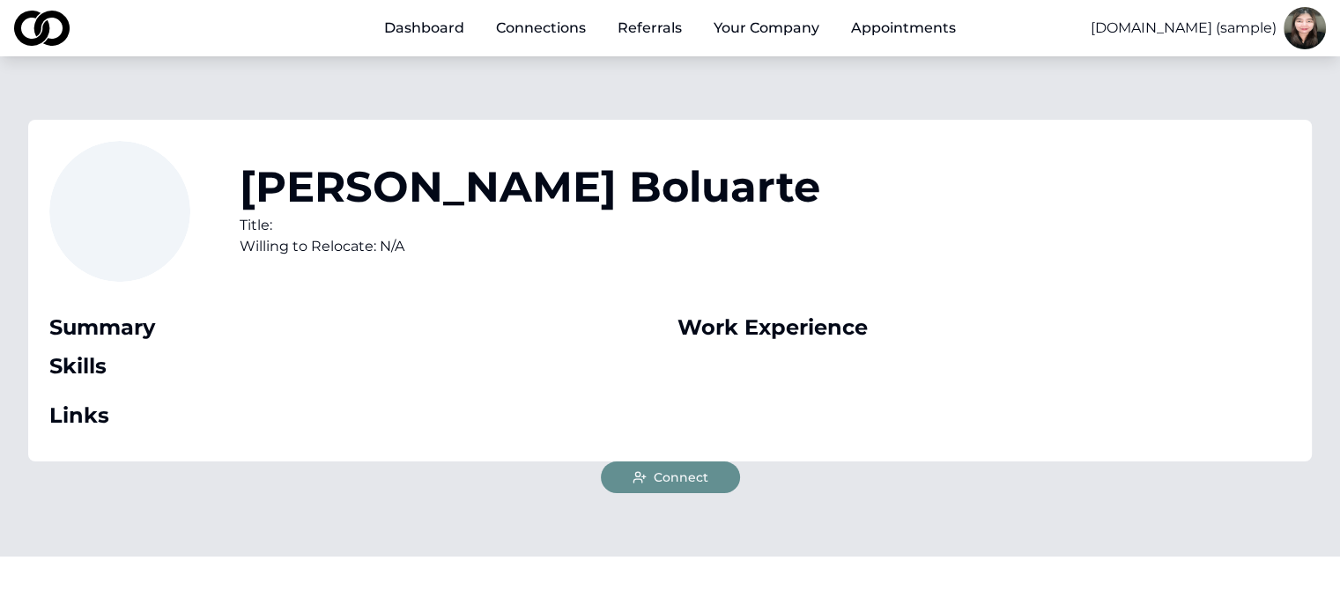
click at [694, 461] on div "[PERSON_NAME] Title: Willing to Relocate: N/A Summary Skills Links Work Experie…" at bounding box center [669, 291] width 1283 height 342
click at [712, 475] on button "Connect" at bounding box center [670, 478] width 139 height 32
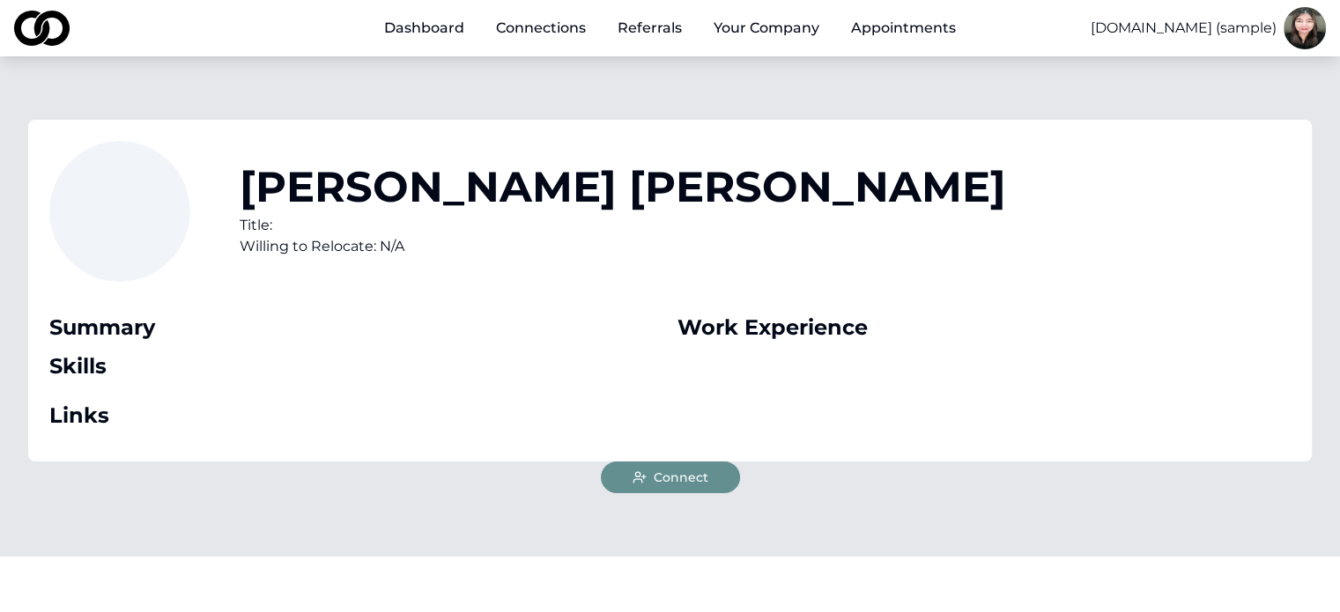
click at [694, 485] on span "Connect" at bounding box center [681, 478] width 55 height 18
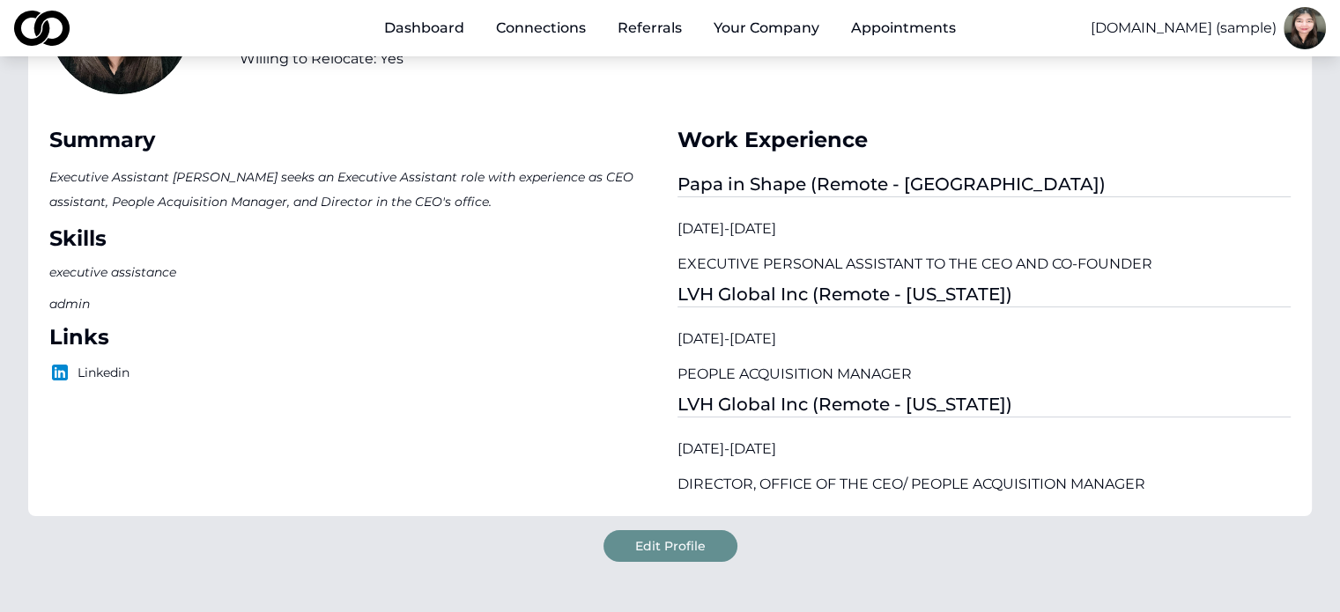
scroll to position [176, 0]
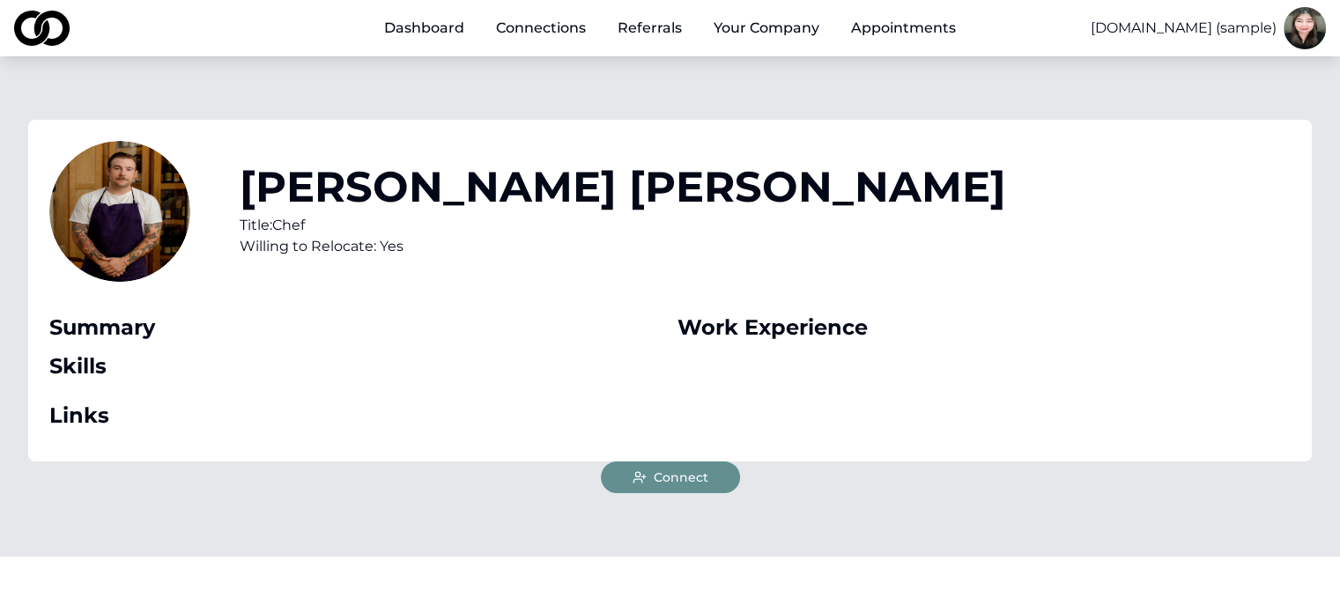
click at [708, 479] on button "Connect" at bounding box center [670, 478] width 139 height 32
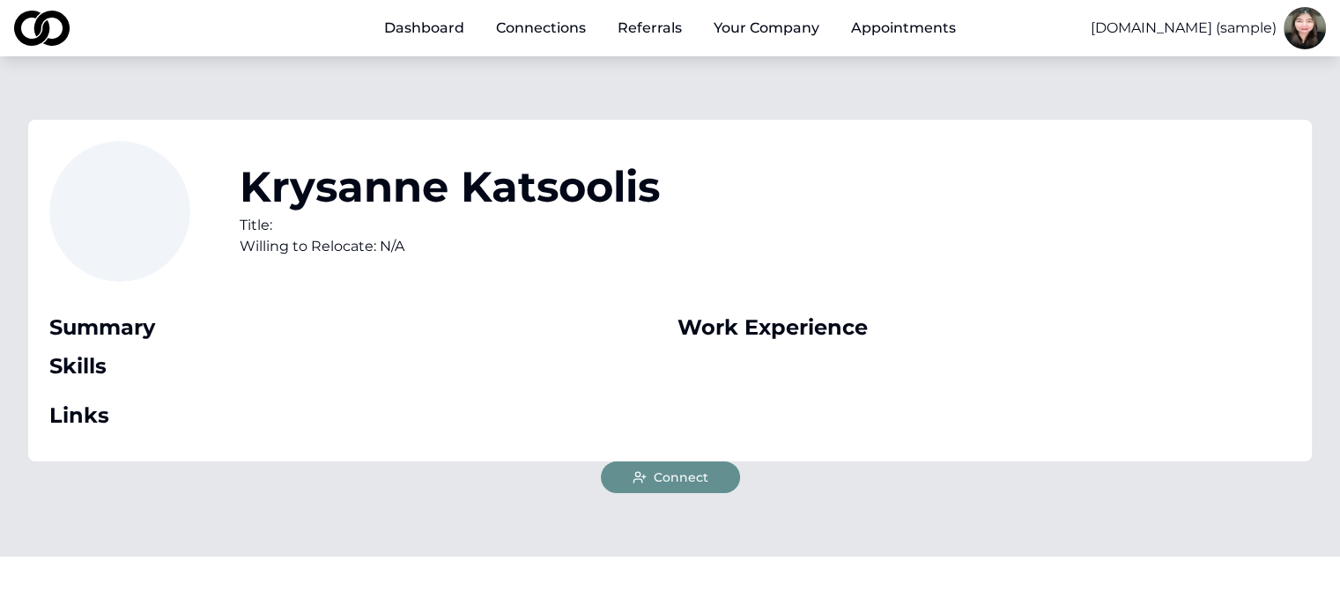
click at [688, 486] on button "Connect" at bounding box center [670, 478] width 139 height 32
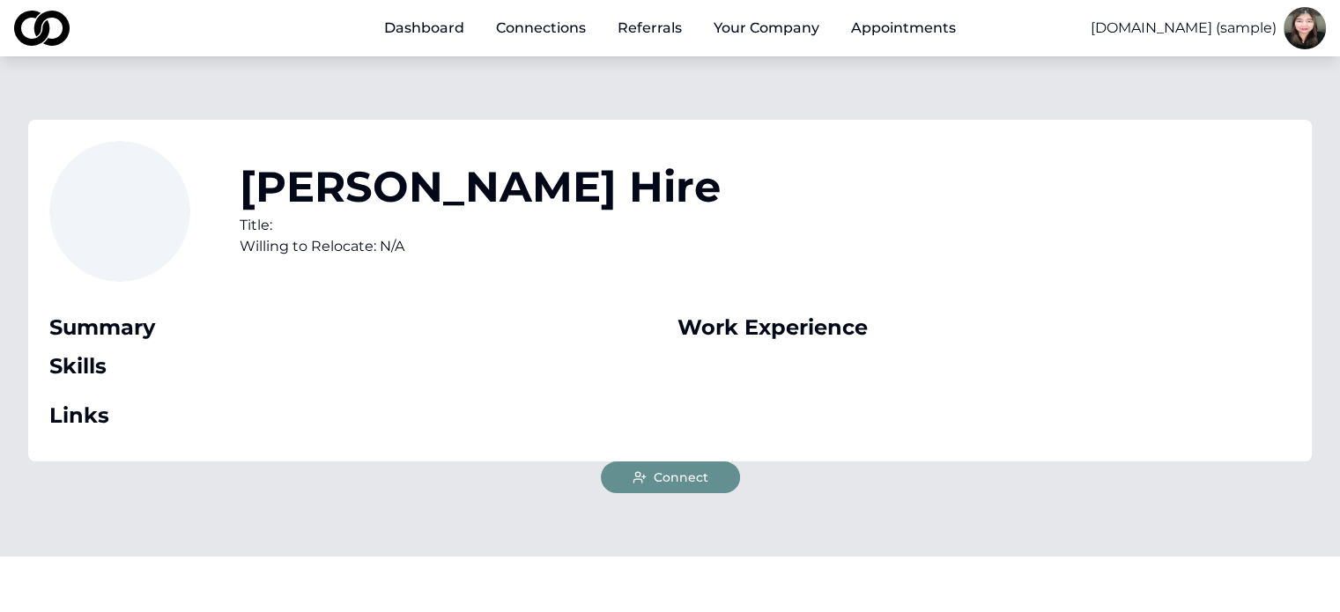
click at [705, 478] on span "Connect" at bounding box center [681, 478] width 55 height 18
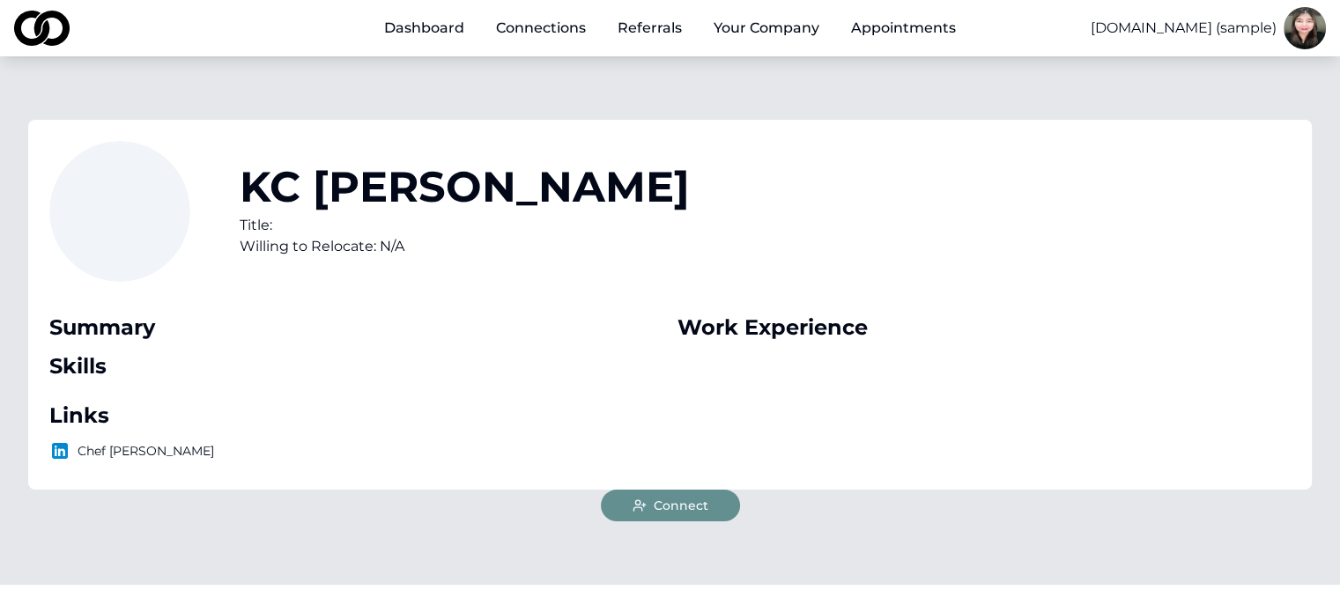
click at [683, 518] on button "Connect" at bounding box center [670, 506] width 139 height 32
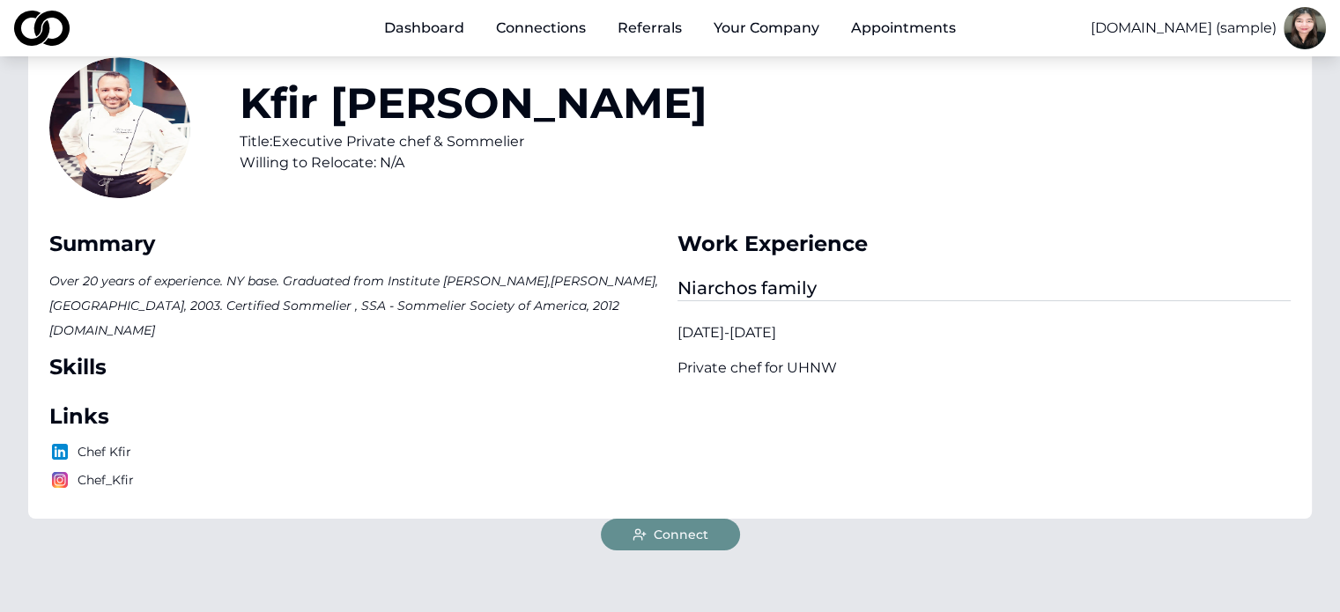
scroll to position [88, 0]
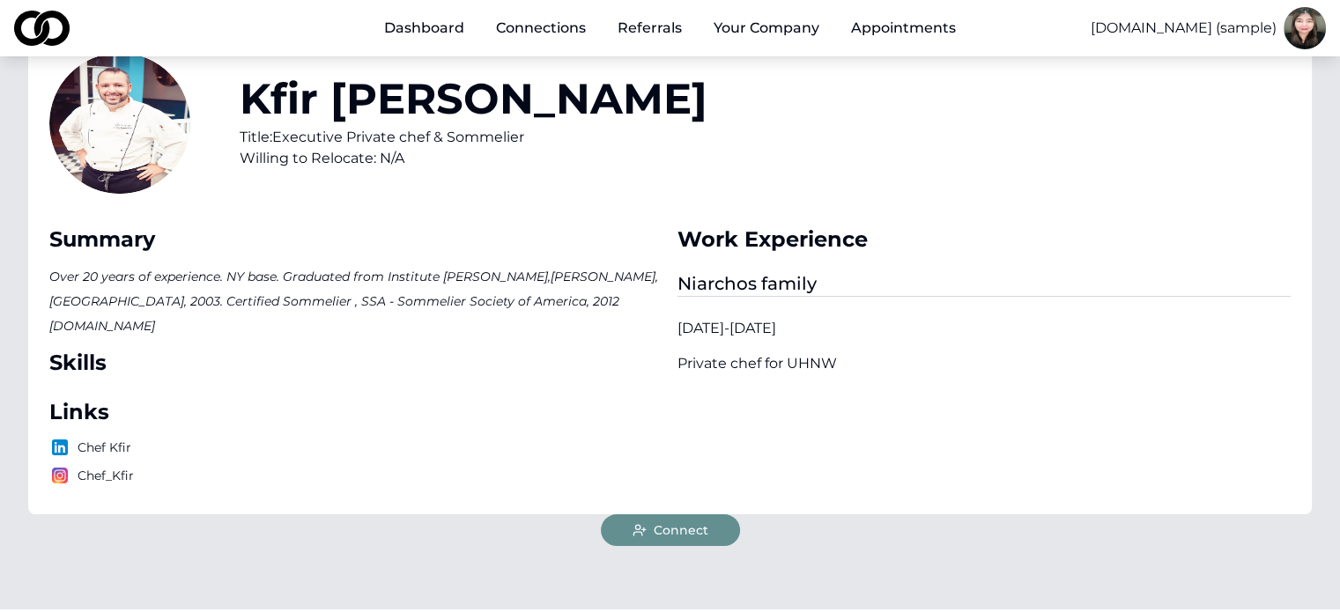
click at [683, 521] on span "Connect" at bounding box center [681, 530] width 55 height 18
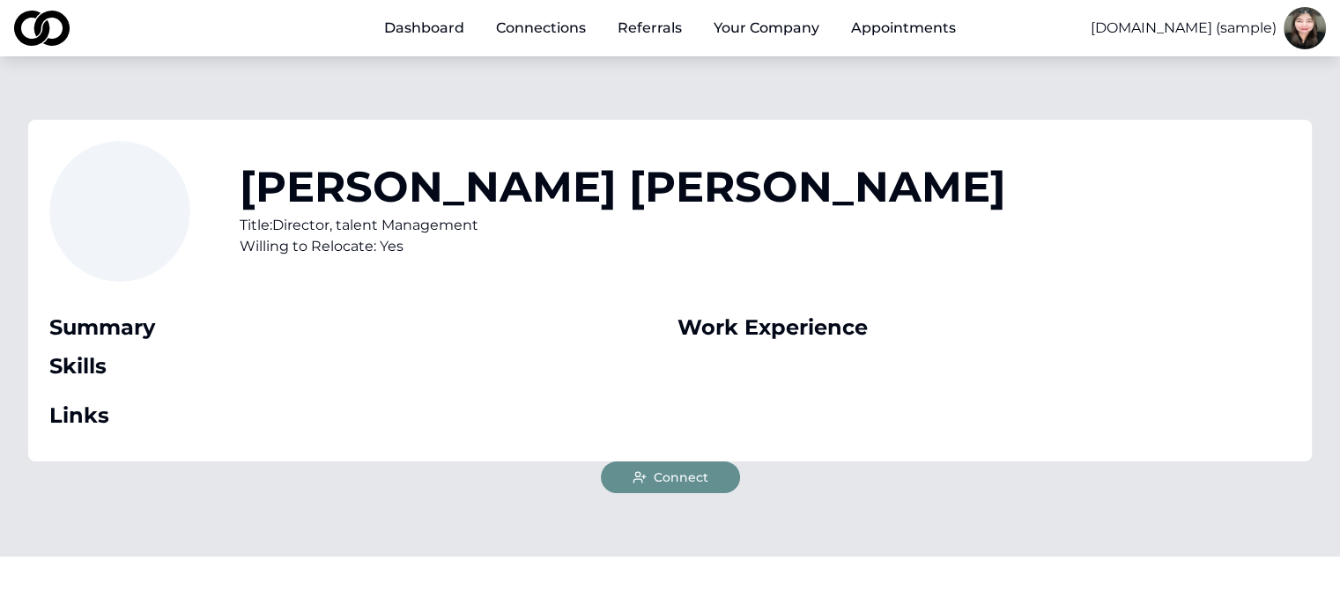
click at [691, 468] on button "Connect" at bounding box center [670, 478] width 139 height 32
